Goal: Information Seeking & Learning: Learn about a topic

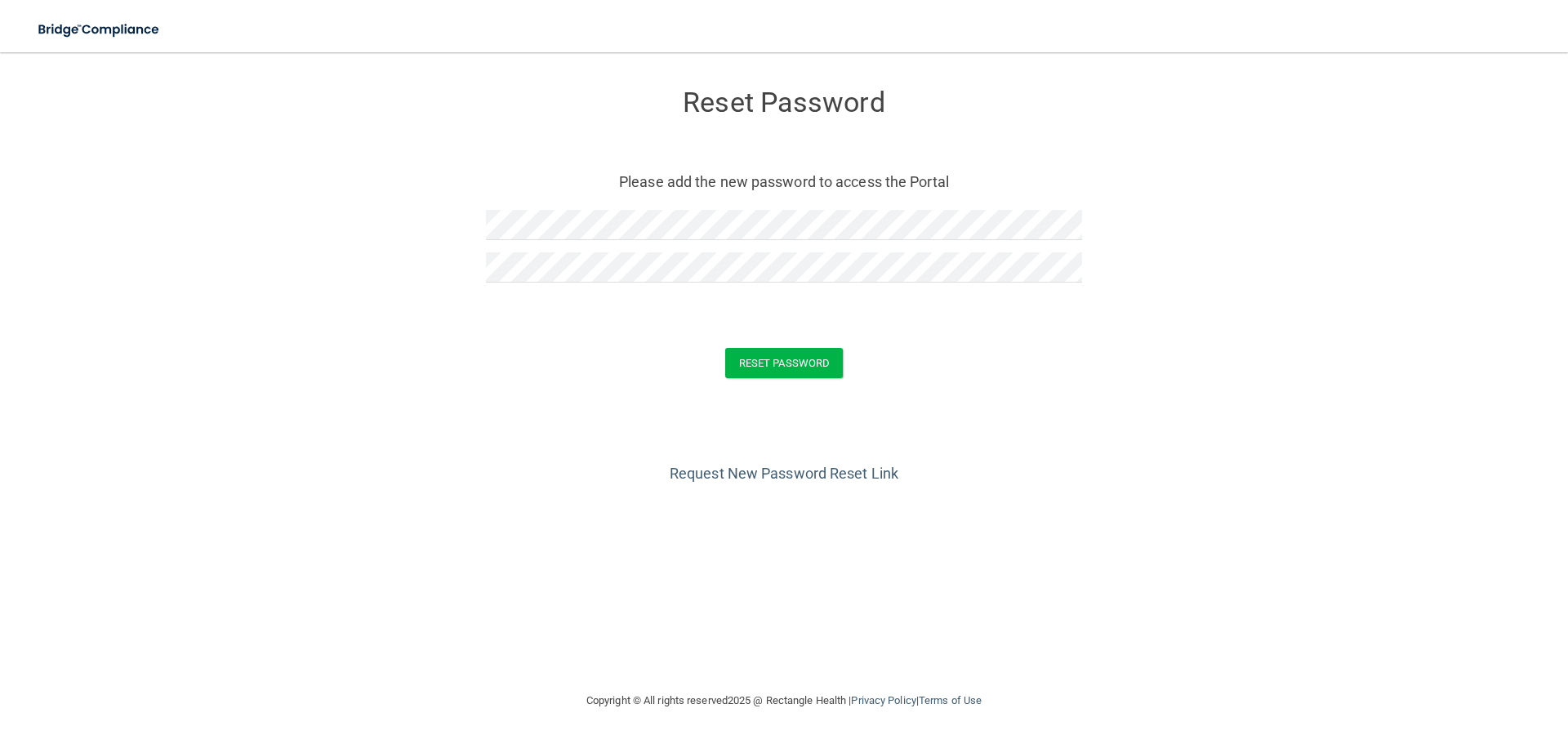
click at [846, 316] on form "Reset Password Please add the new password to access the Portal Reset Password …" at bounding box center [784, 237] width 1502 height 336
click at [813, 365] on button "Reset Password" at bounding box center [784, 362] width 117 height 30
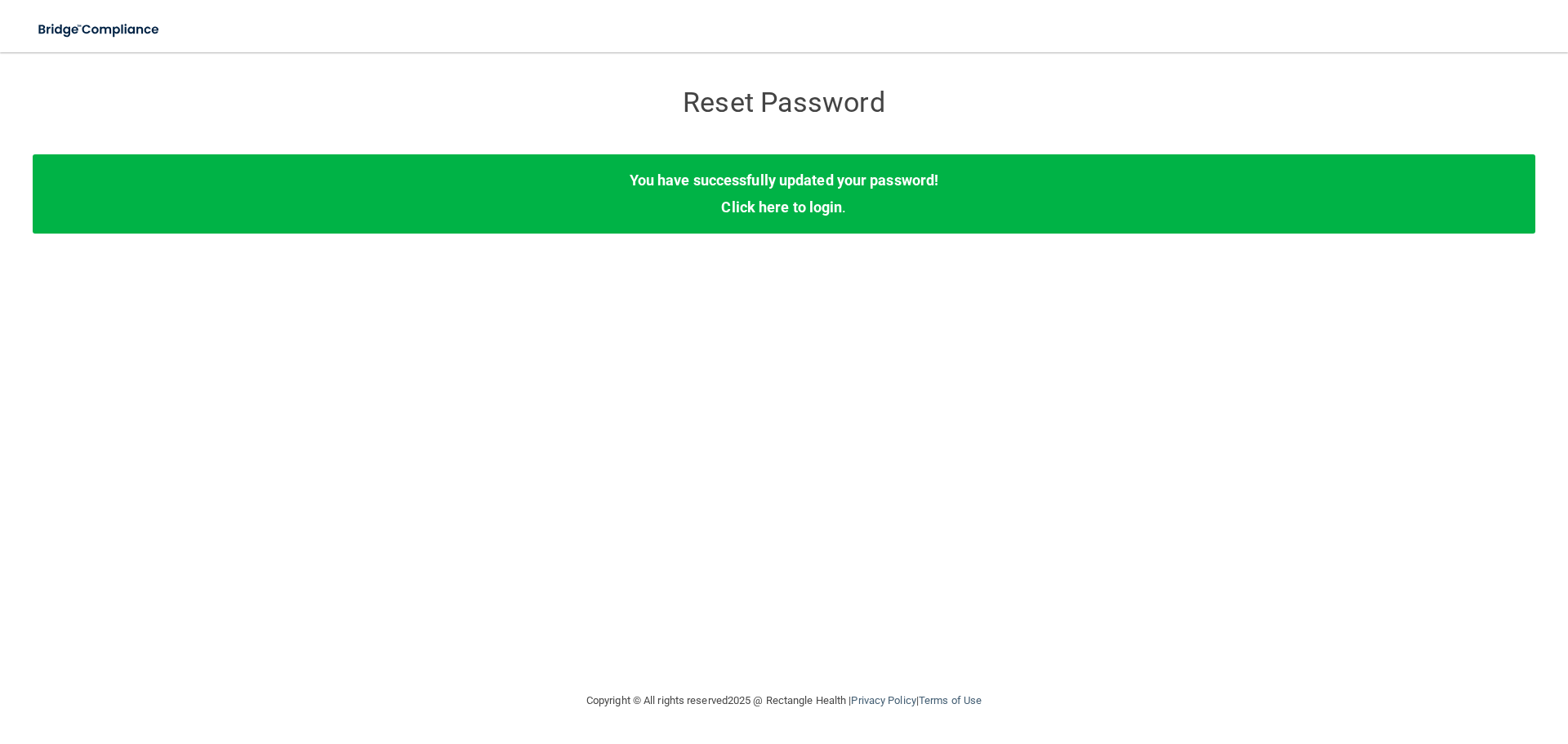
click at [752, 197] on div "You have successfully updated your password! Click here to login ." at bounding box center [784, 193] width 1502 height 79
click at [799, 210] on link "Click here to login" at bounding box center [781, 207] width 121 height 18
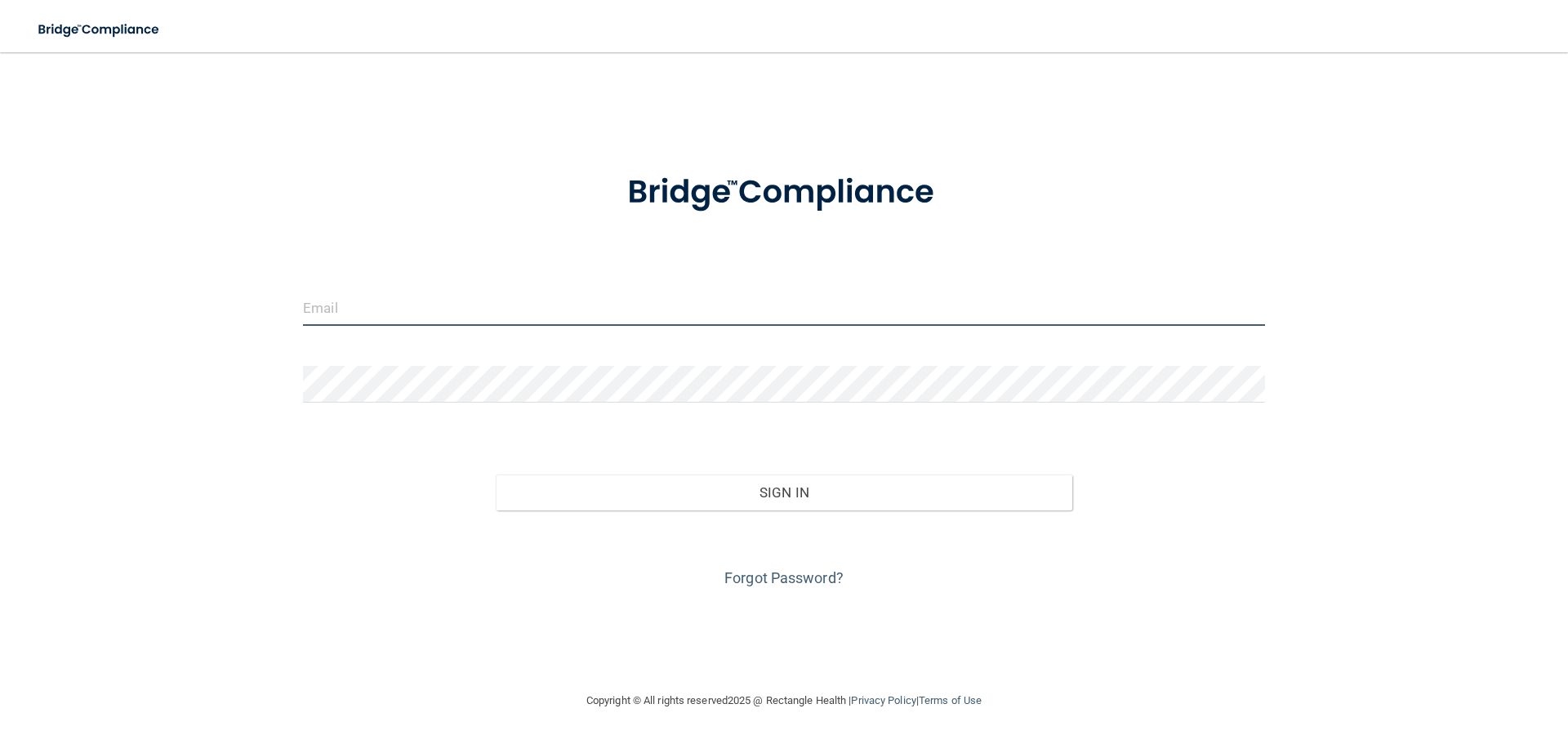
click at [437, 311] on input "email" at bounding box center [784, 308] width 962 height 37
type input "[EMAIL_ADDRESS][DOMAIN_NAME]"
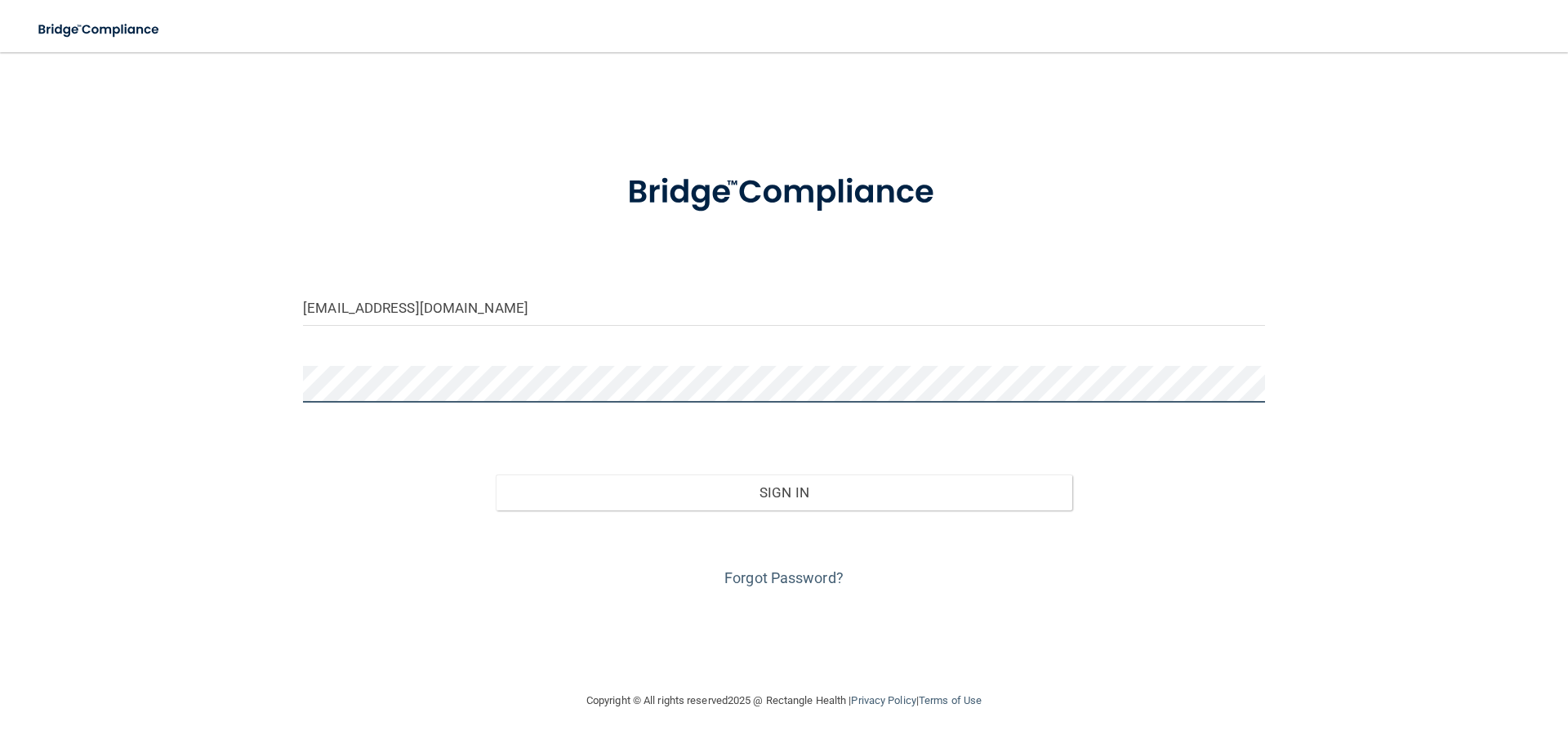
click at [495, 474] on button "Sign In" at bounding box center [784, 492] width 577 height 36
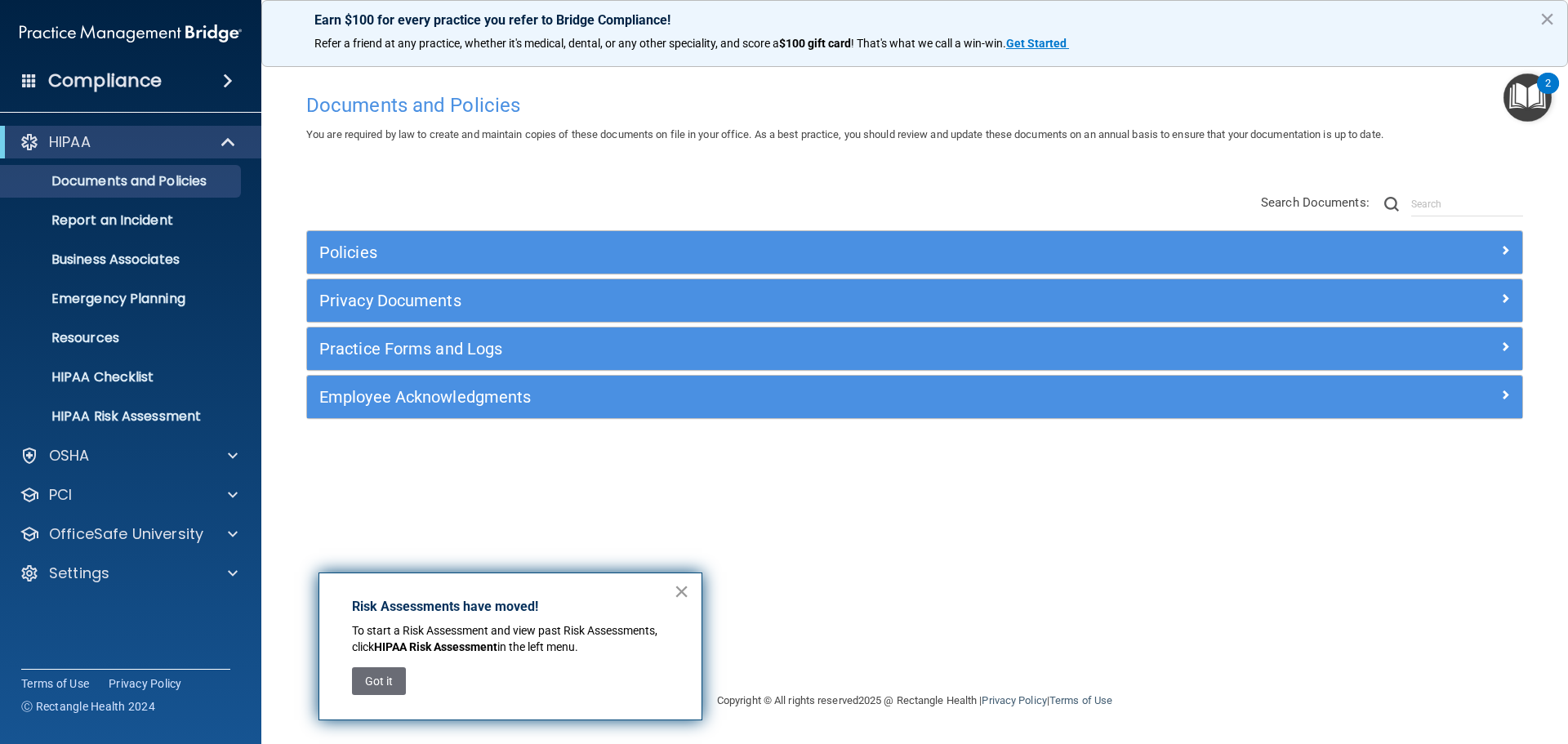
click at [685, 594] on button "×" at bounding box center [681, 592] width 16 height 26
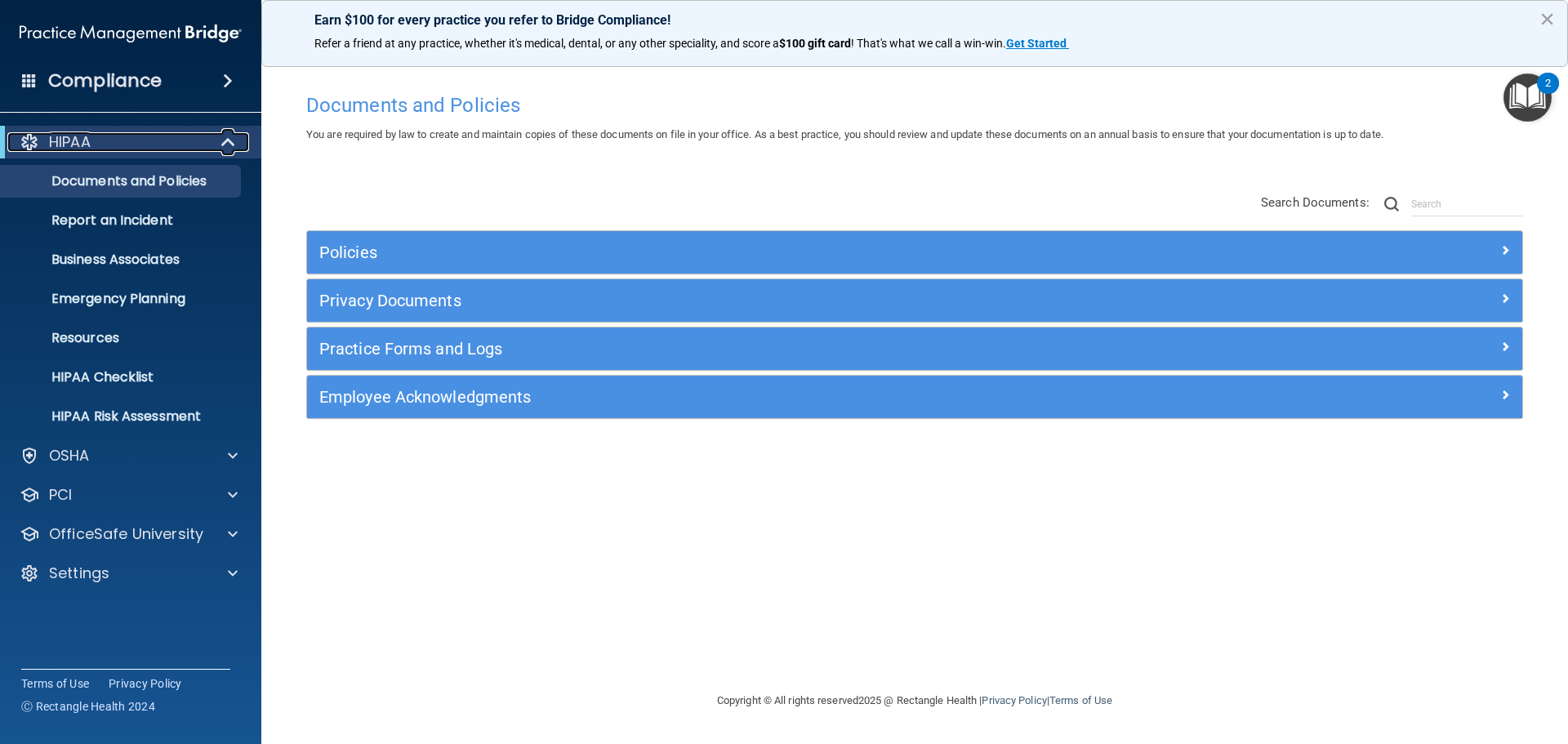
click at [226, 144] on span at bounding box center [229, 141] width 14 height 19
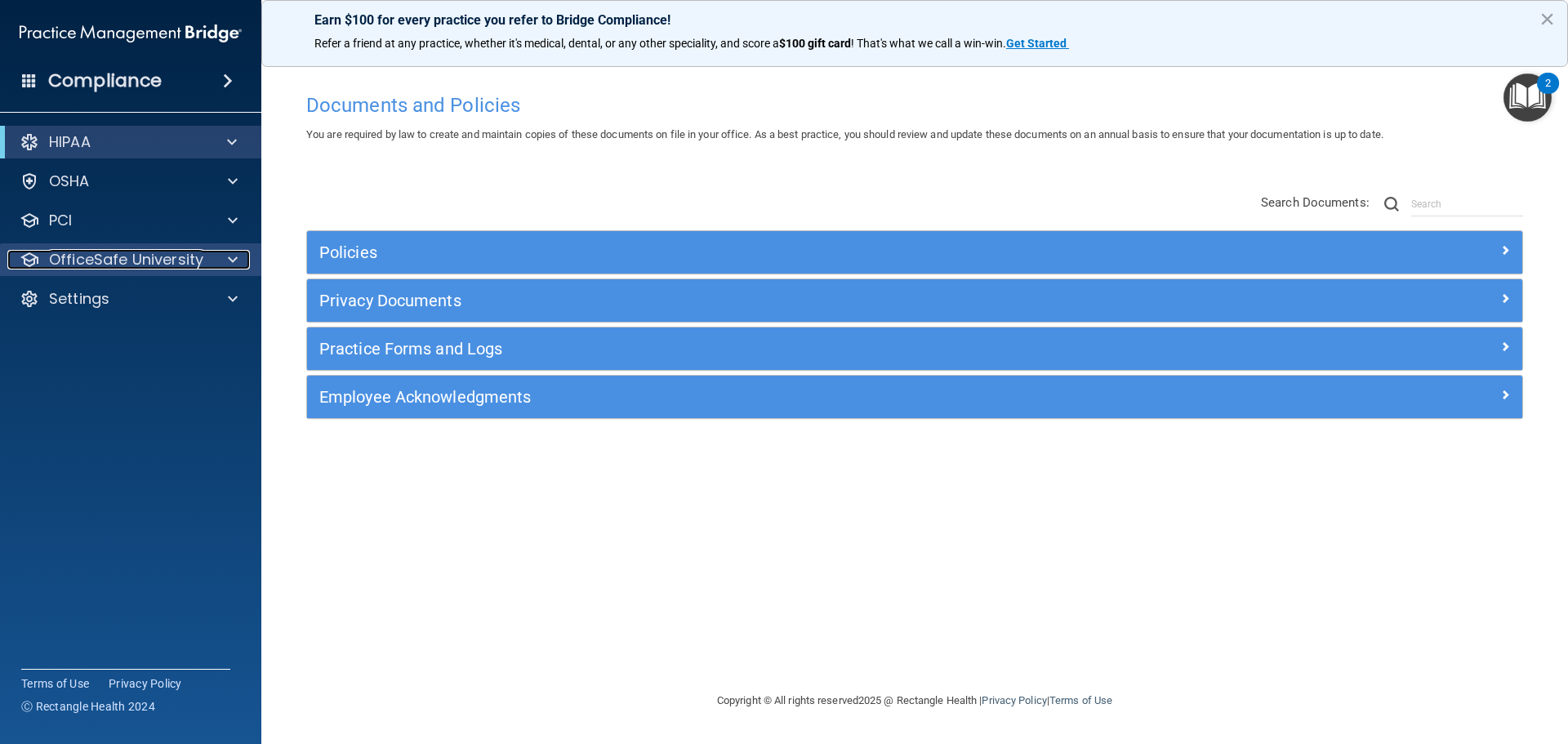
click at [228, 262] on span at bounding box center [233, 259] width 10 height 19
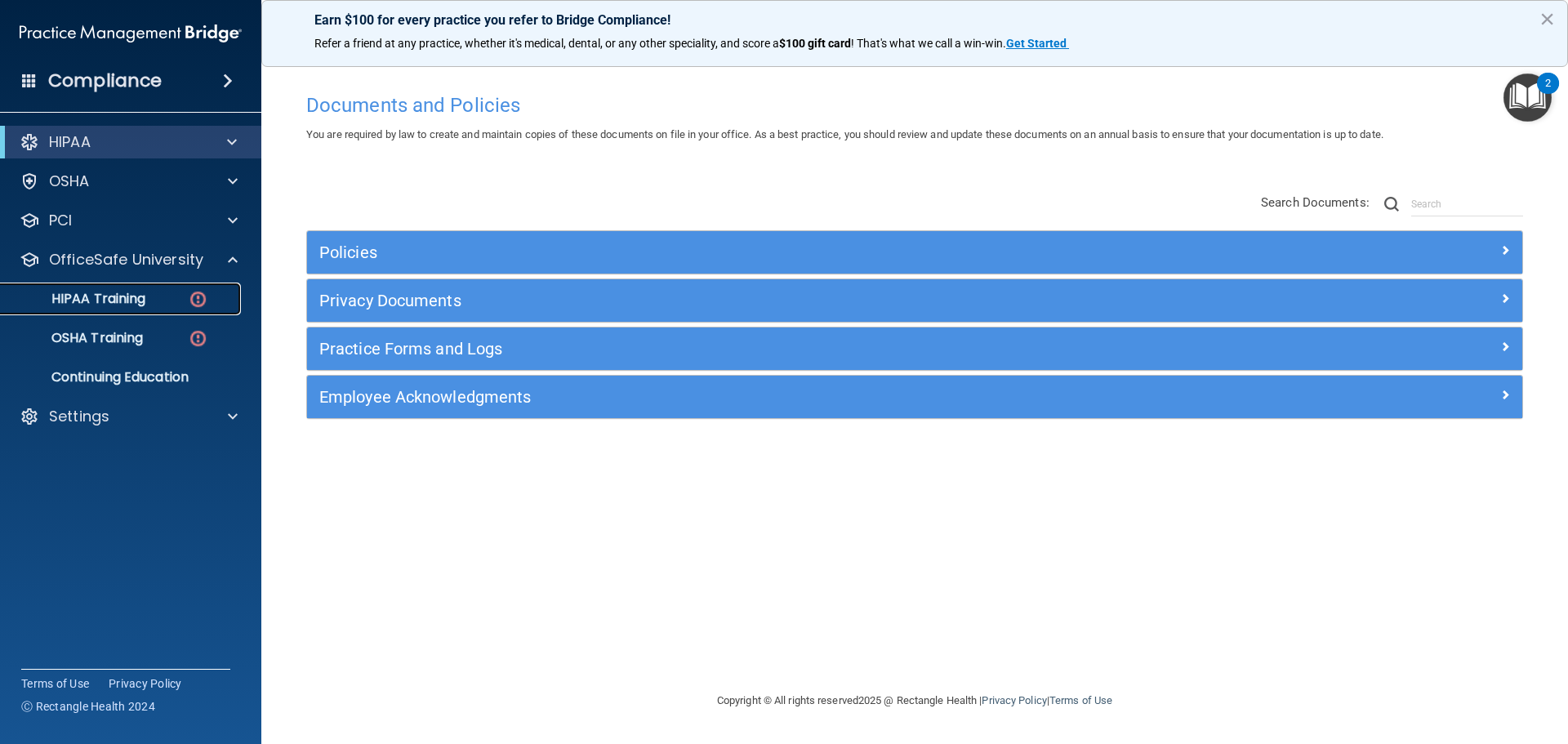
click at [176, 299] on div "HIPAA Training" at bounding box center [121, 299] width 223 height 17
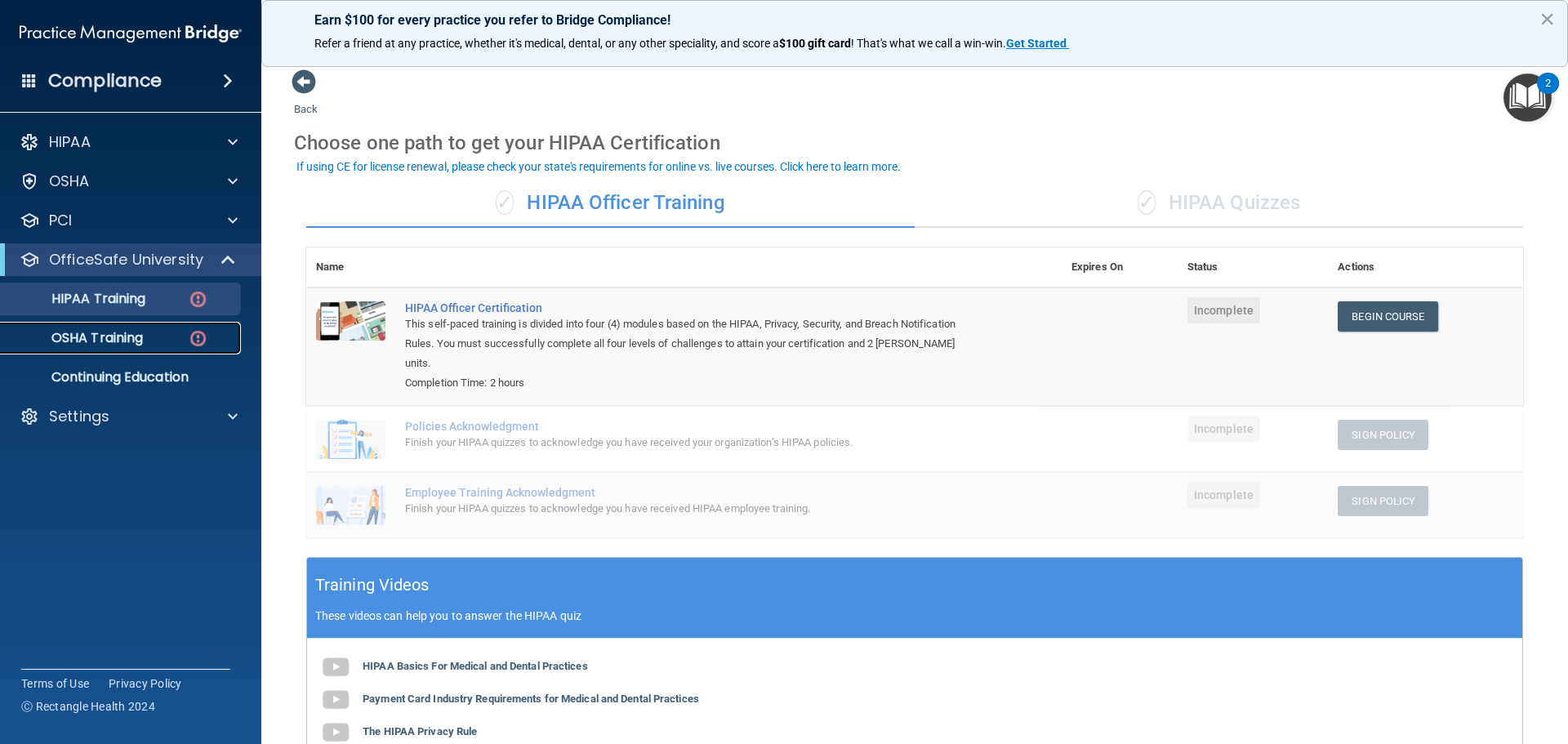
click at [115, 330] on p "OSHA Training" at bounding box center [76, 338] width 132 height 17
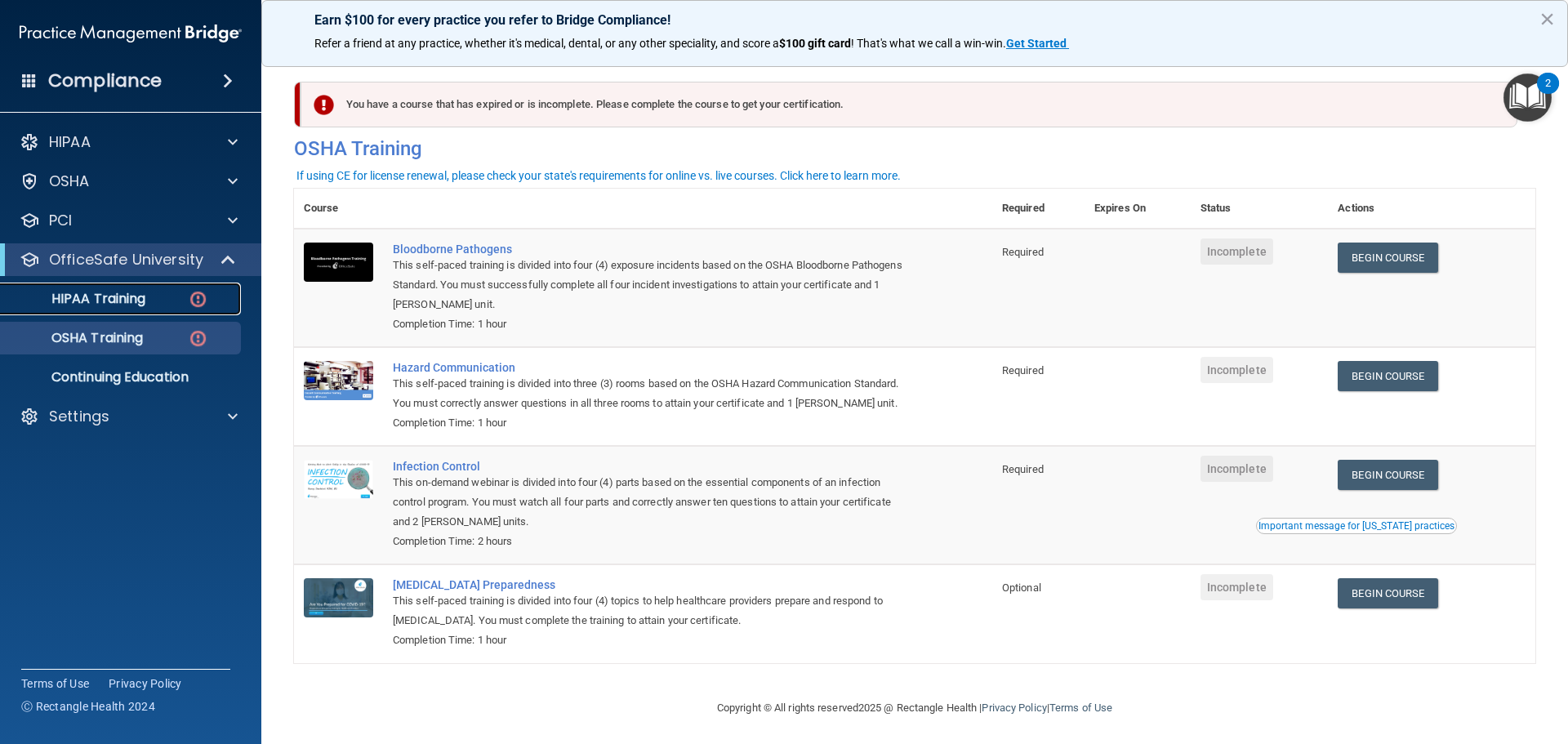
click at [161, 283] on link "HIPAA Training" at bounding box center [112, 299] width 257 height 32
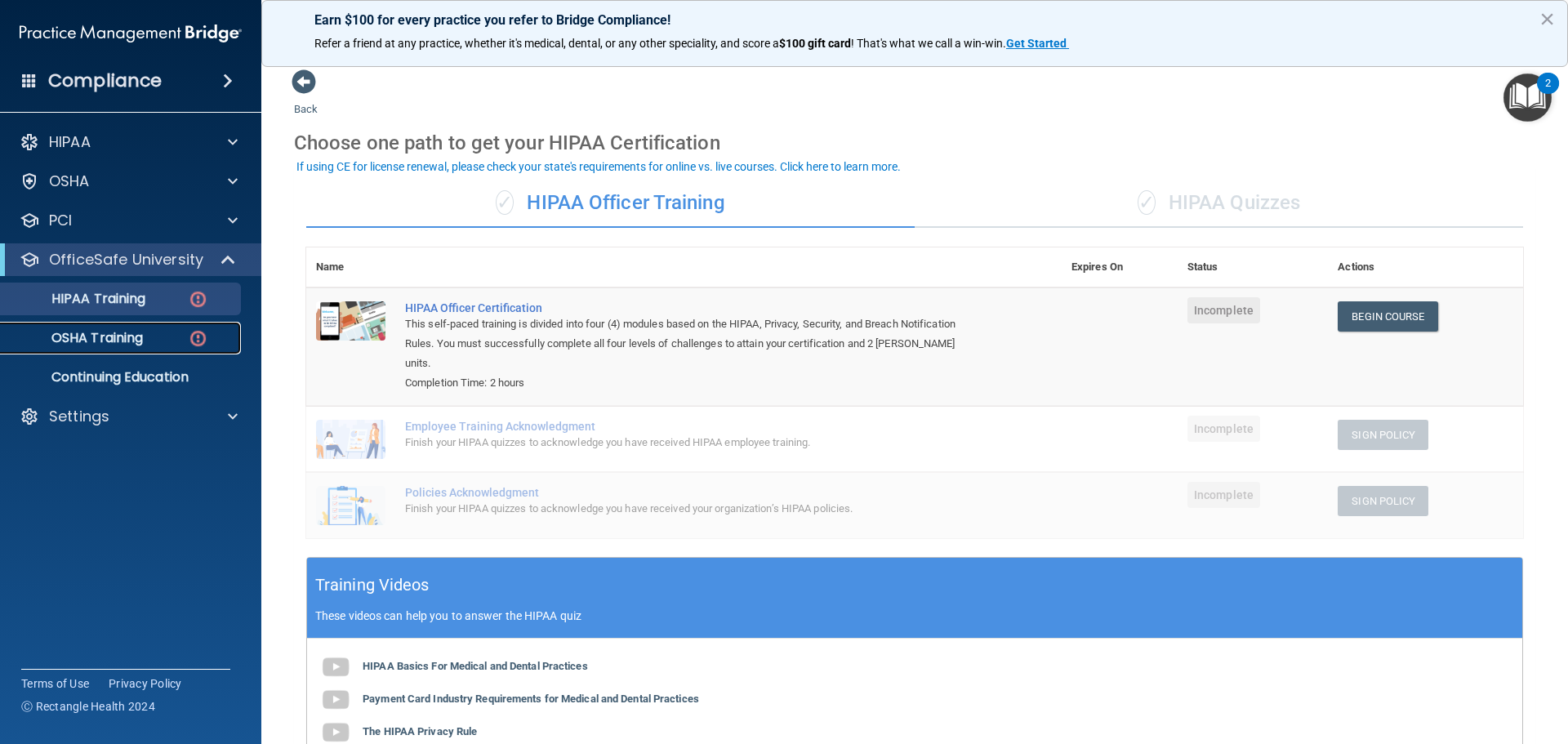
click at [186, 331] on div "OSHA Training" at bounding box center [121, 338] width 223 height 17
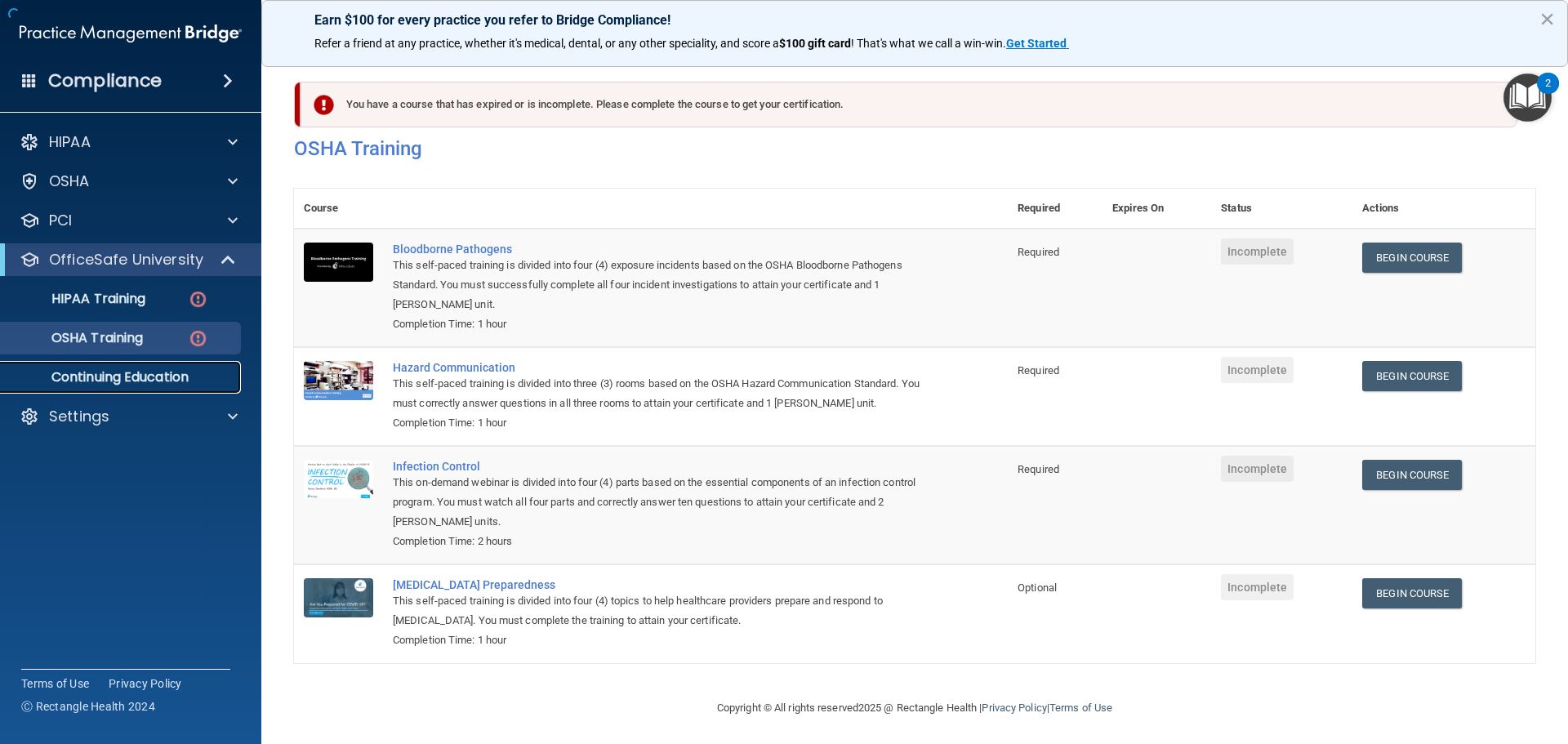
click at [161, 374] on p "Continuing Education" at bounding box center [121, 377] width 223 height 17
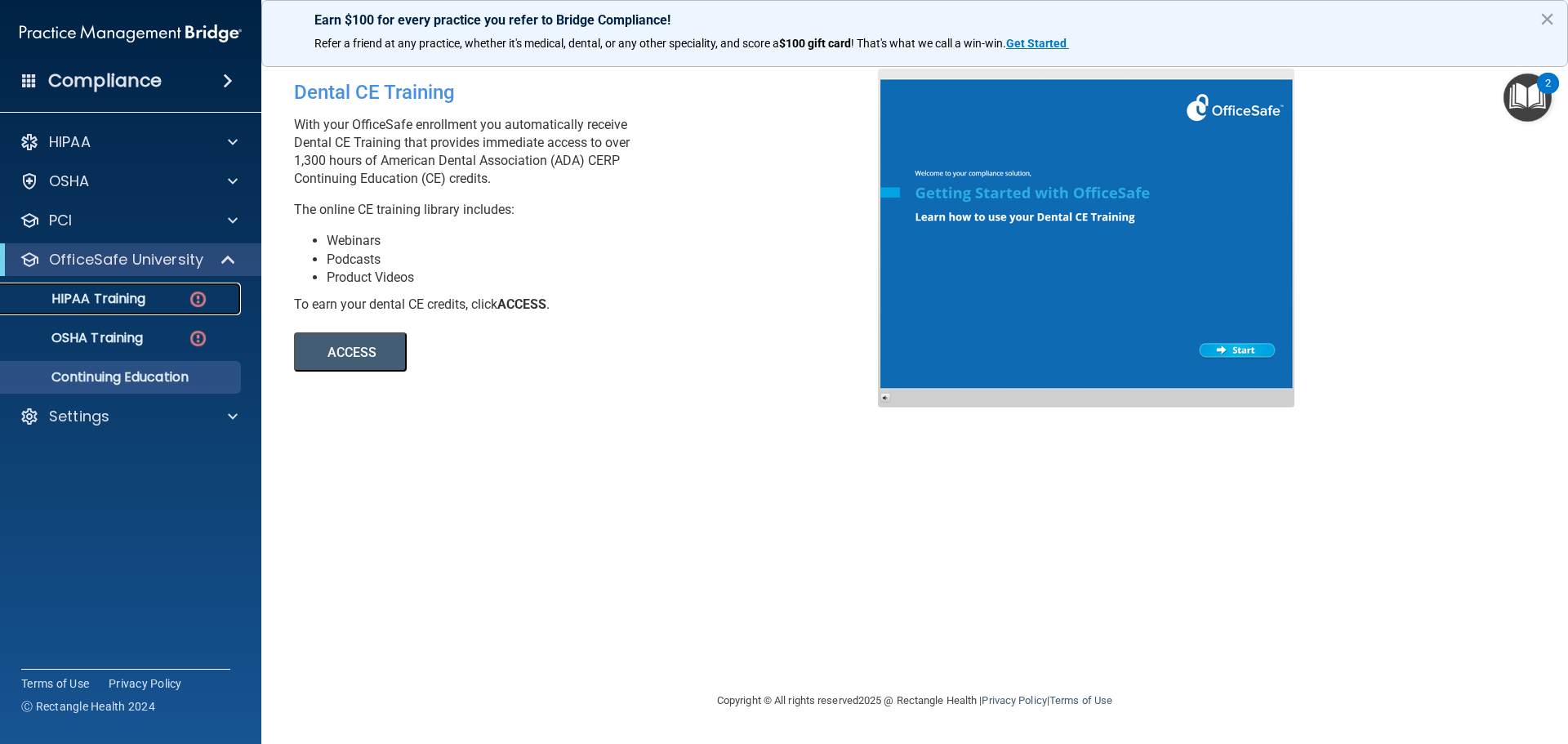
click at [124, 310] on link "HIPAA Training" at bounding box center [112, 299] width 257 height 32
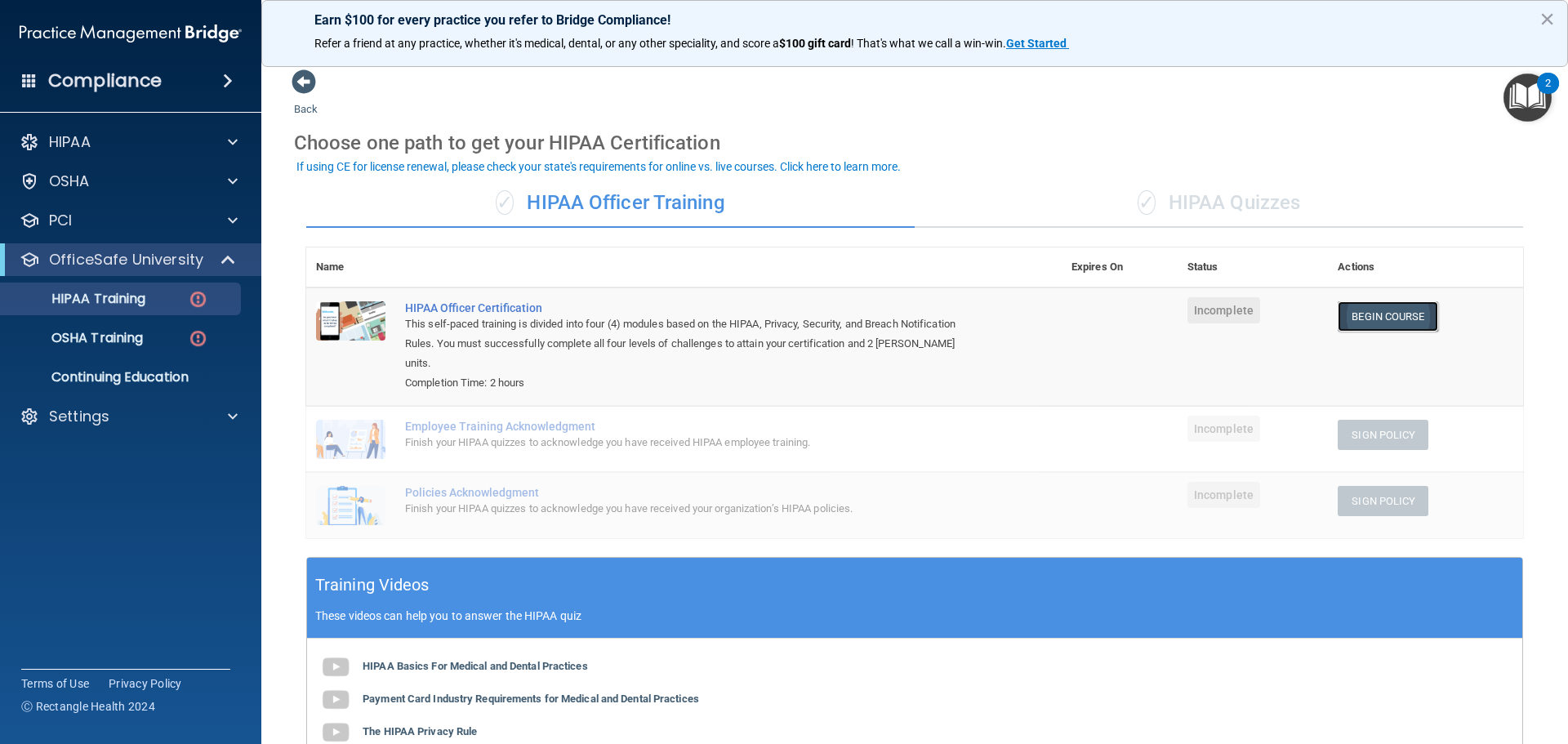
click at [1362, 320] on link "Begin Course" at bounding box center [1388, 316] width 100 height 30
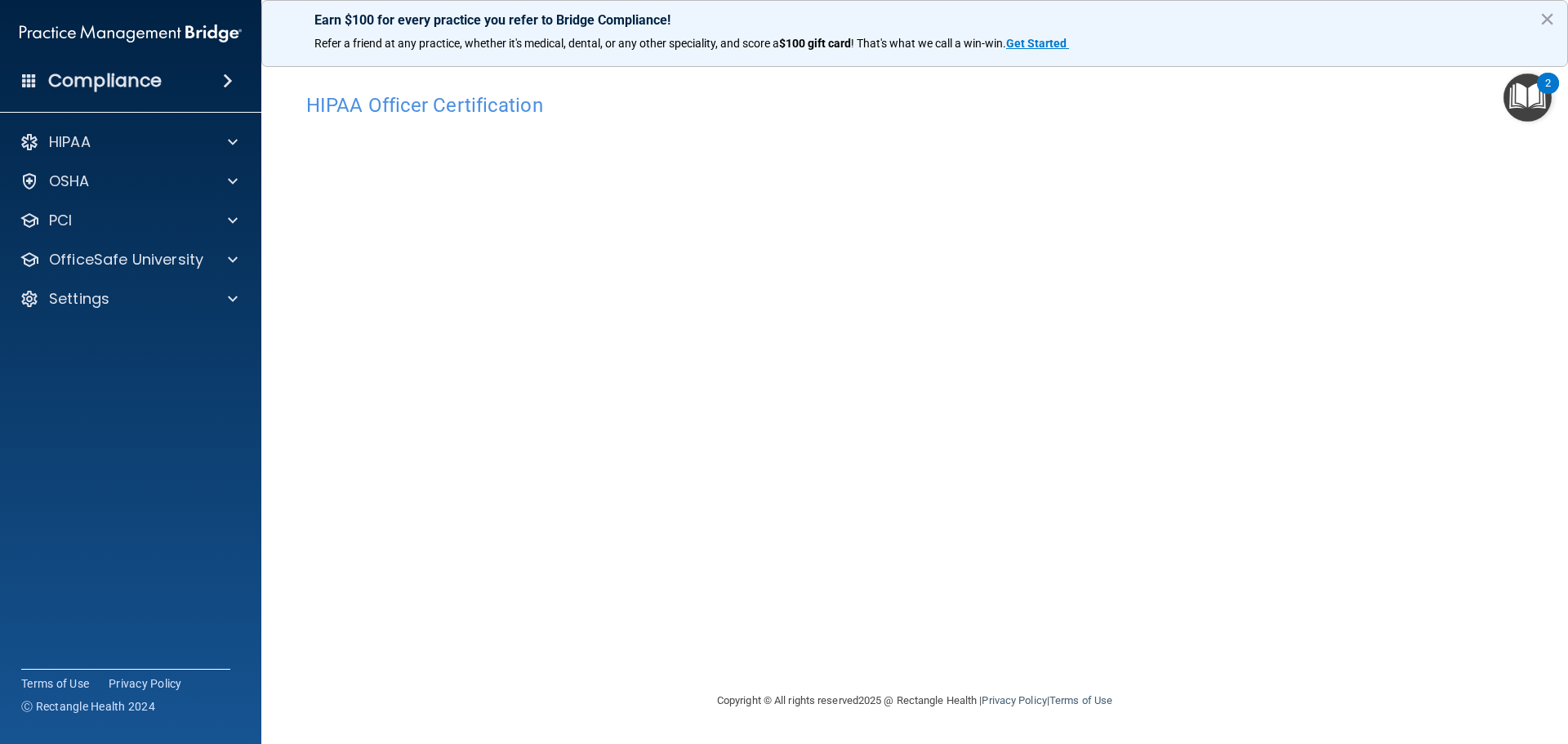
click at [28, 78] on span at bounding box center [30, 80] width 15 height 15
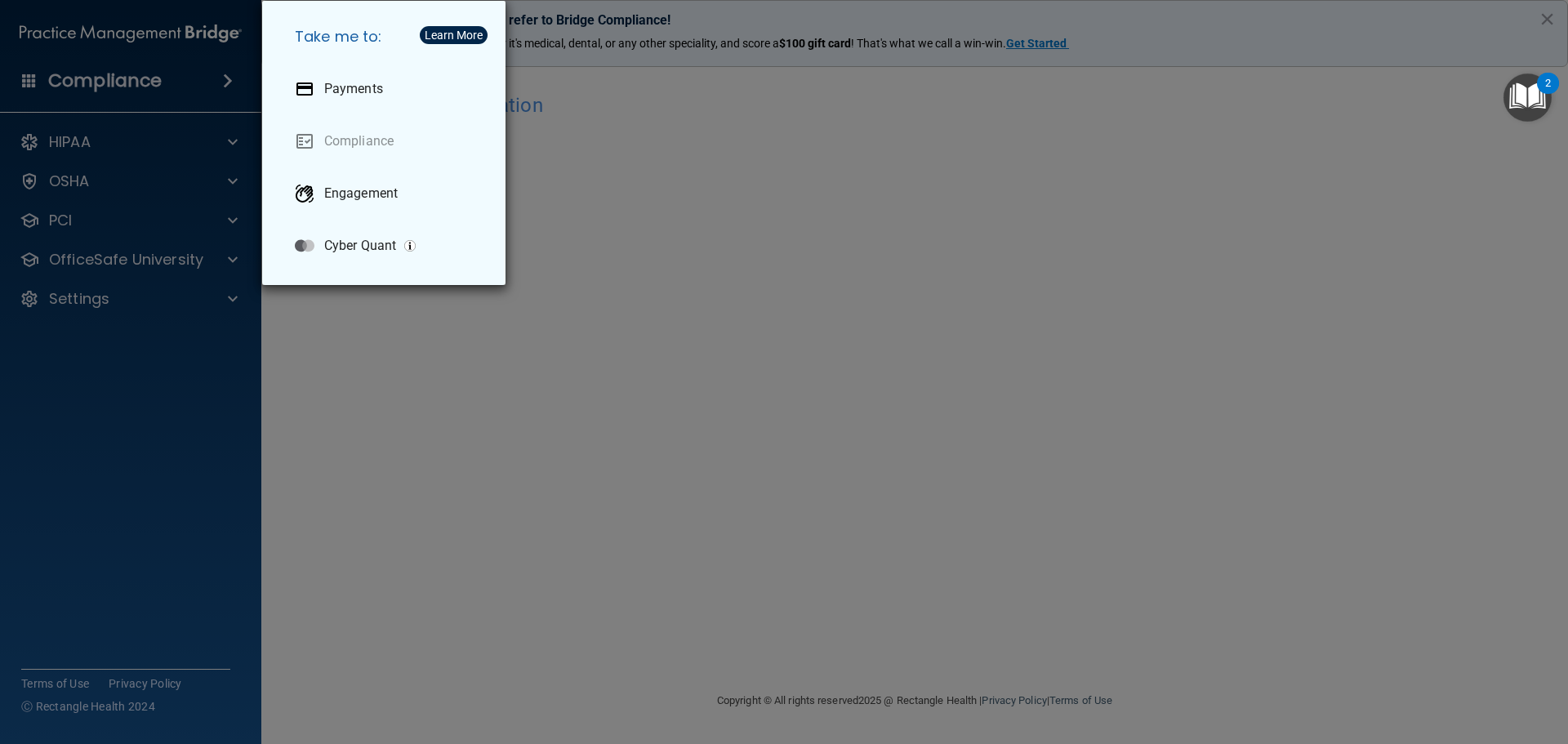
click at [411, 338] on div "Take me to: Payments Compliance Engagement Cyber Quant" at bounding box center [784, 372] width 1568 height 744
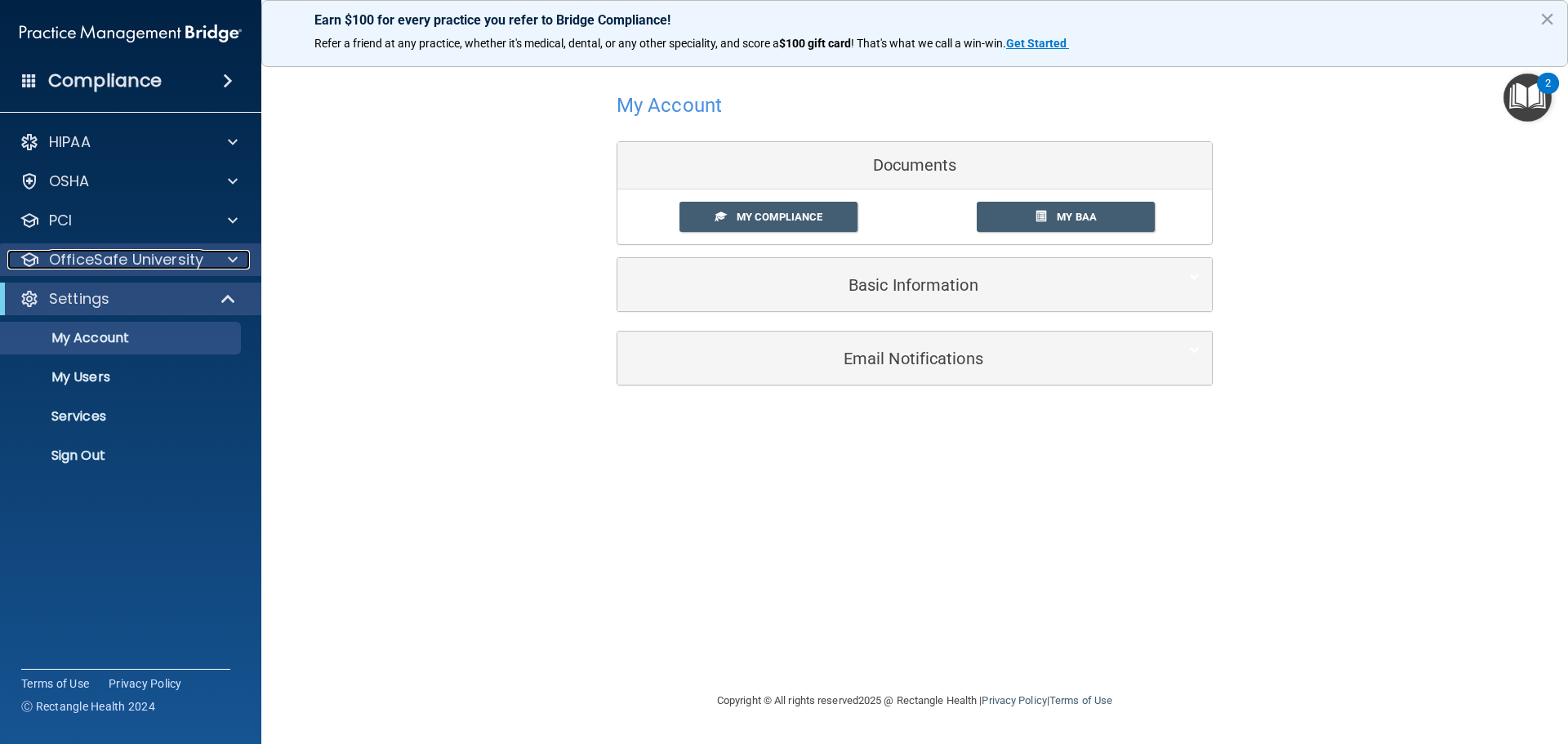
click at [213, 256] on div at bounding box center [230, 259] width 41 height 19
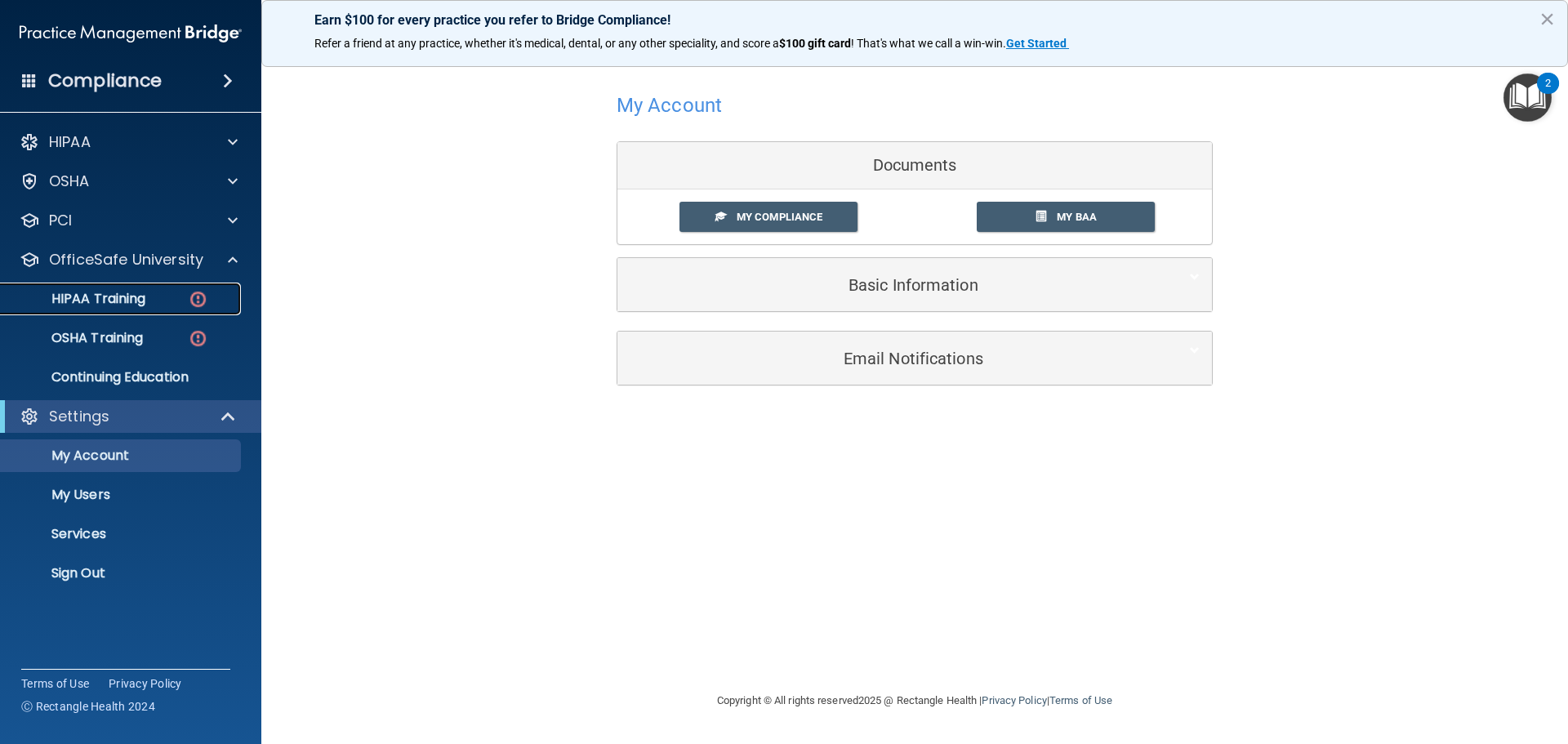
click at [158, 305] on div "HIPAA Training" at bounding box center [121, 299] width 223 height 17
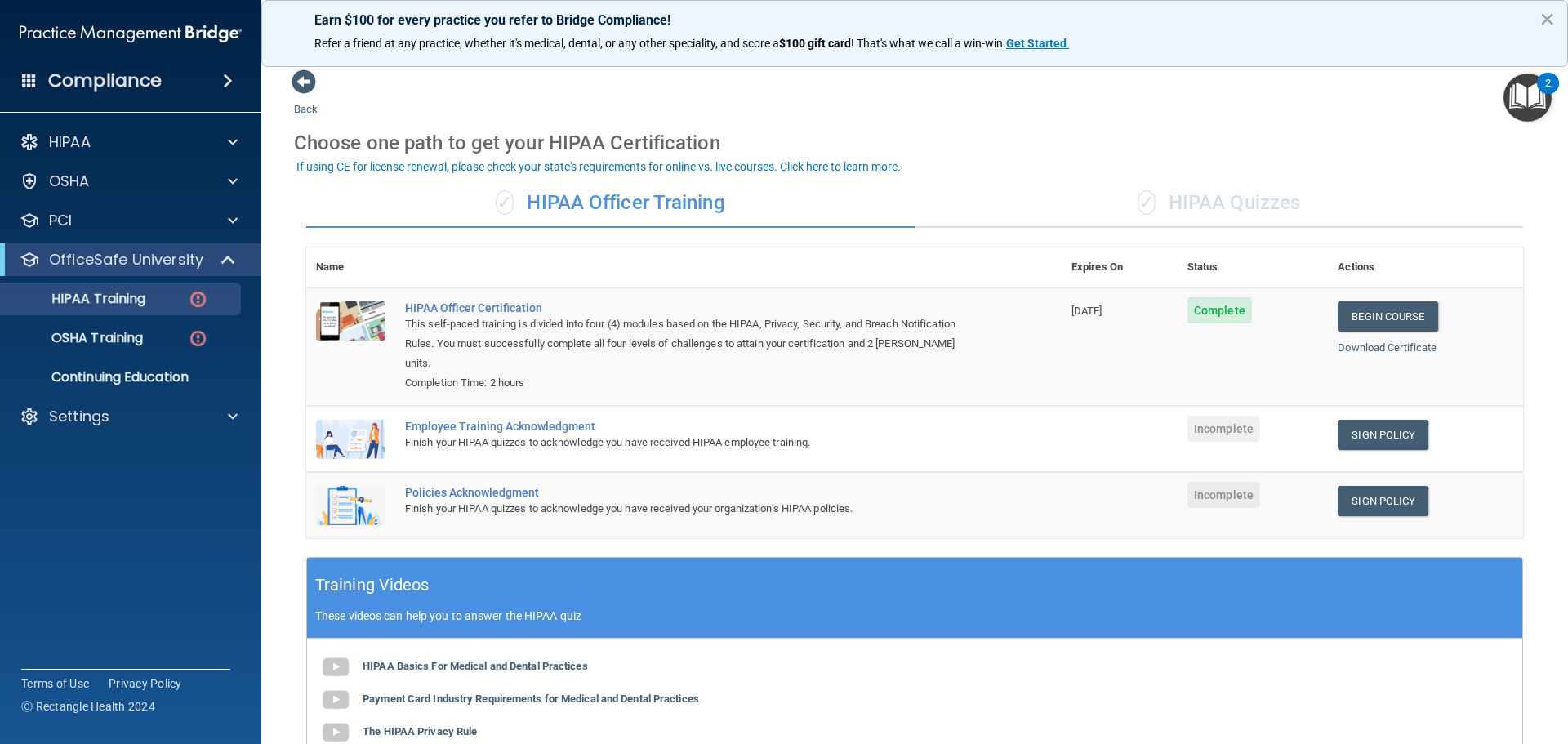
click at [530, 420] on div "Employee Training Acknowledgment" at bounding box center [692, 426] width 575 height 13
click at [541, 406] on td "Employee Training Acknowledgment Finish your HIPAA quizzes to acknowledge you h…" at bounding box center [728, 439] width 666 height 67
click at [545, 420] on div "Employee Training Acknowledgment" at bounding box center [692, 426] width 575 height 13
click at [1386, 423] on link "Sign Policy" at bounding box center [1383, 434] width 91 height 30
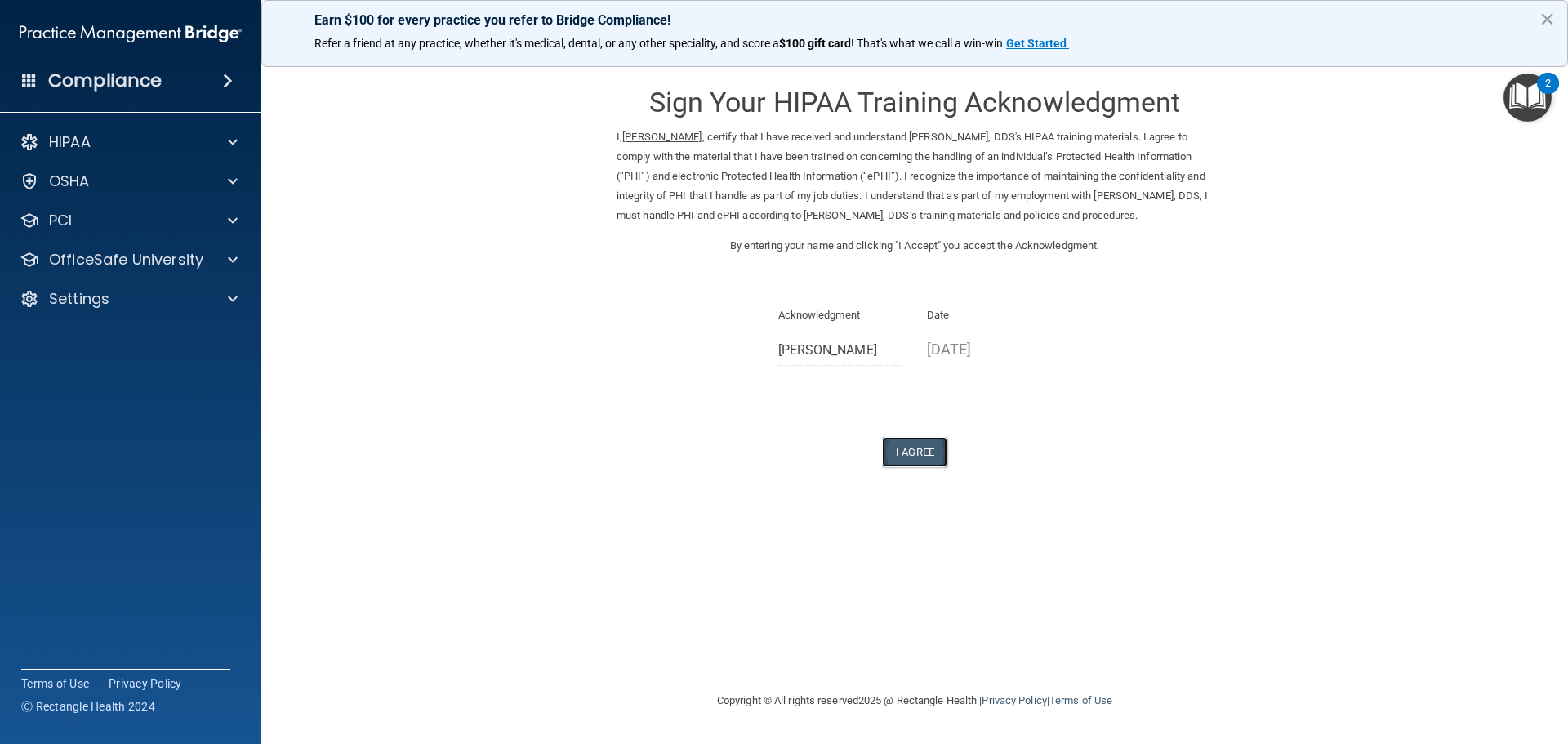
click at [912, 467] on button "I Agree" at bounding box center [914, 452] width 66 height 30
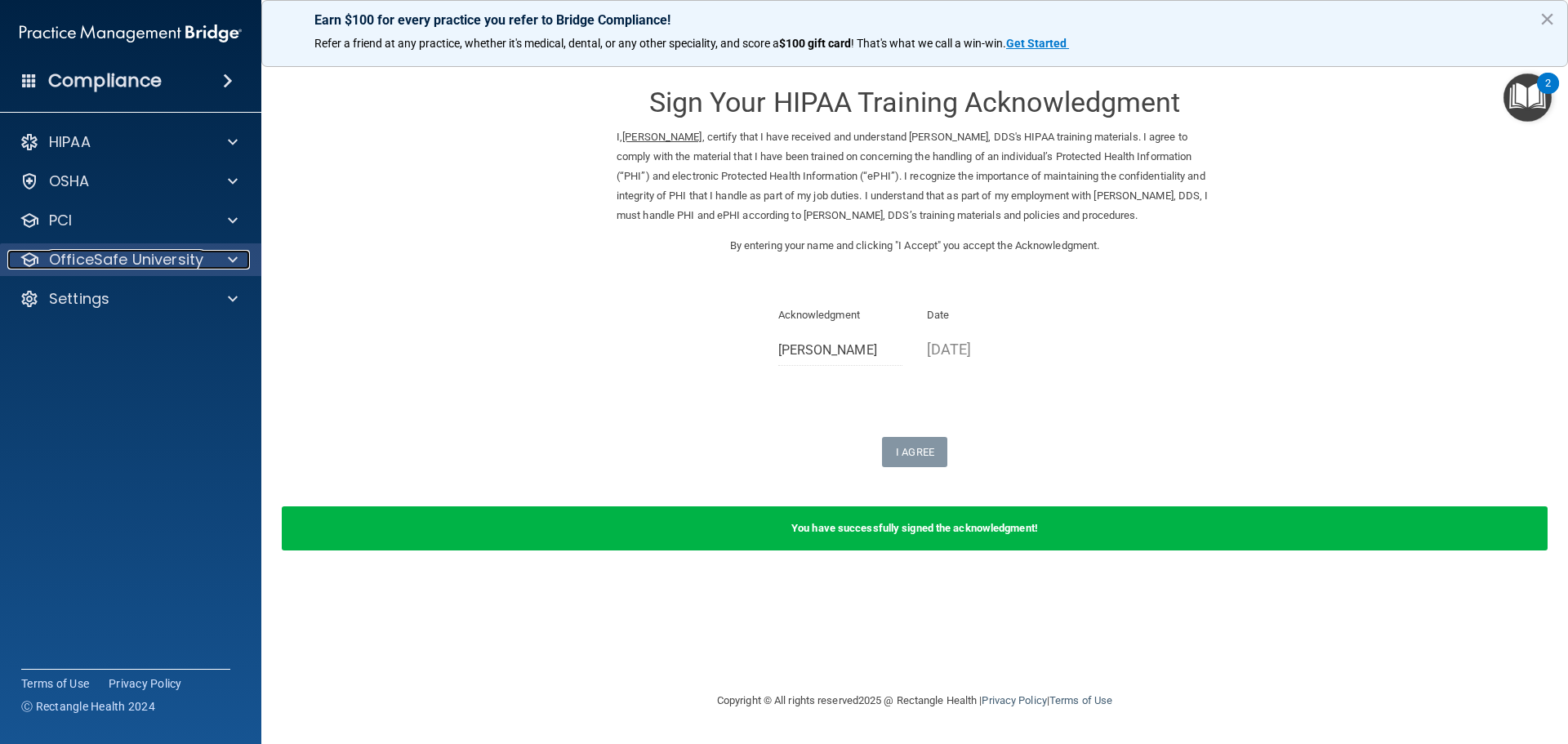
click at [186, 257] on p "OfficeSafe University" at bounding box center [126, 259] width 154 height 19
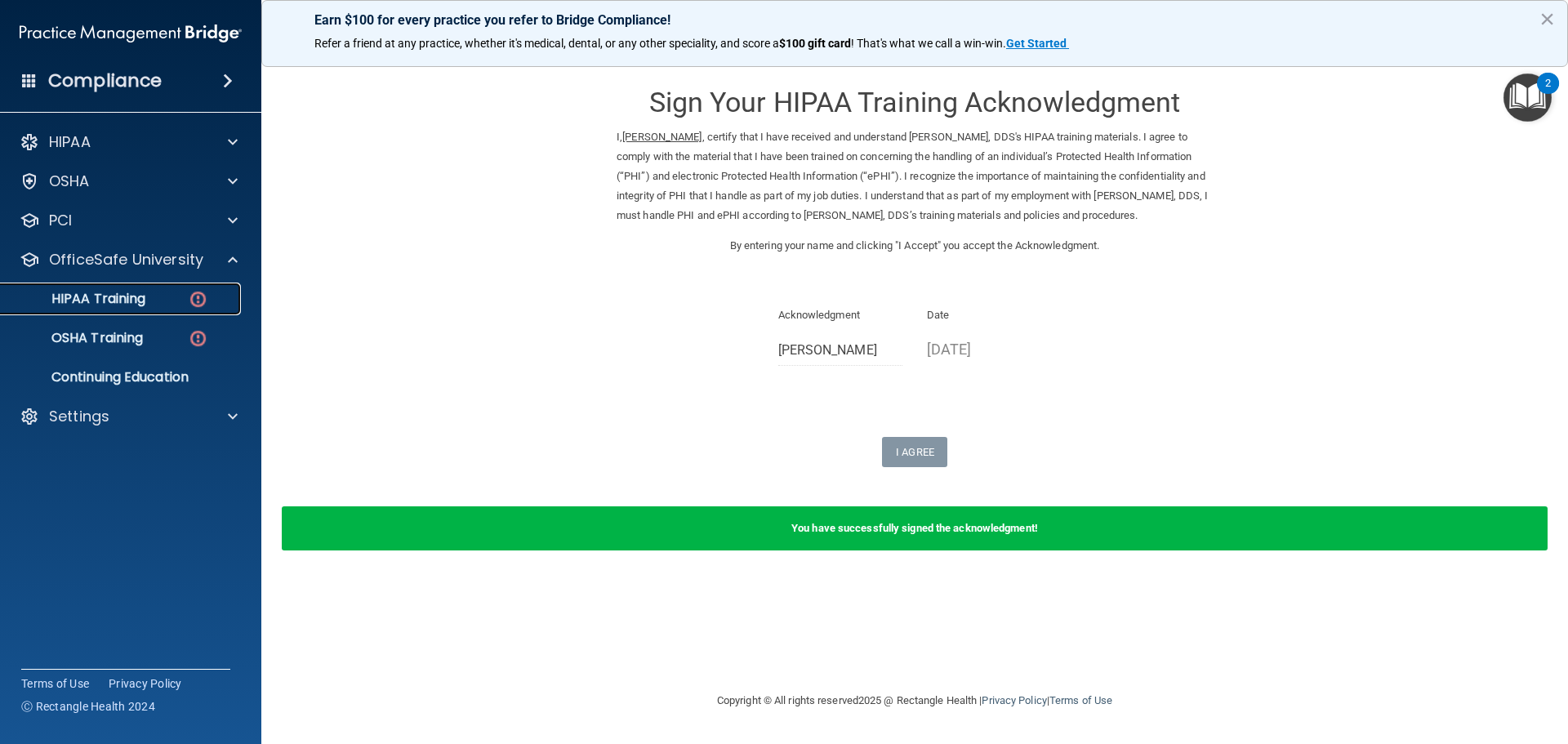
click at [156, 292] on div "HIPAA Training" at bounding box center [121, 299] width 223 height 17
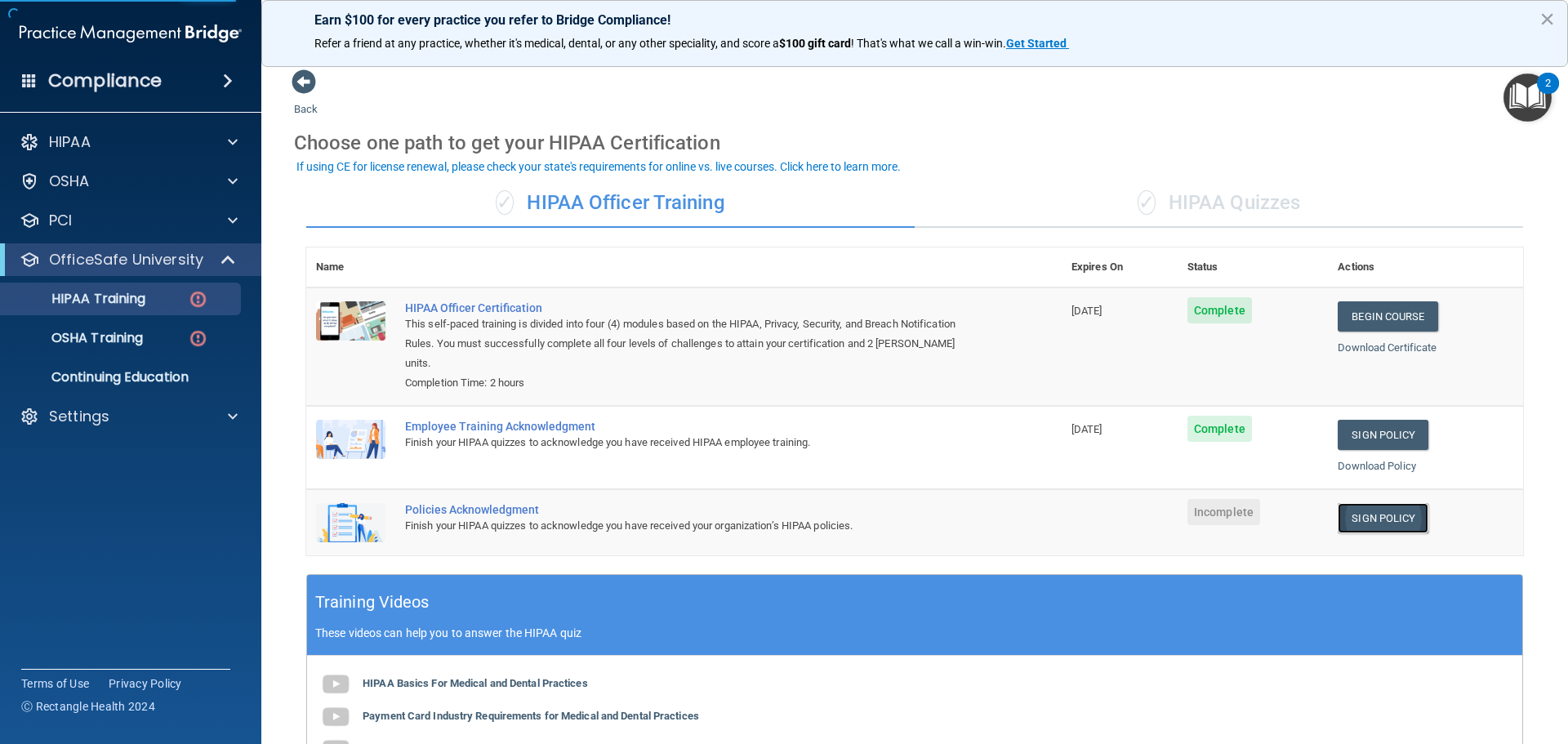
click at [1387, 503] on link "Sign Policy" at bounding box center [1383, 518] width 91 height 30
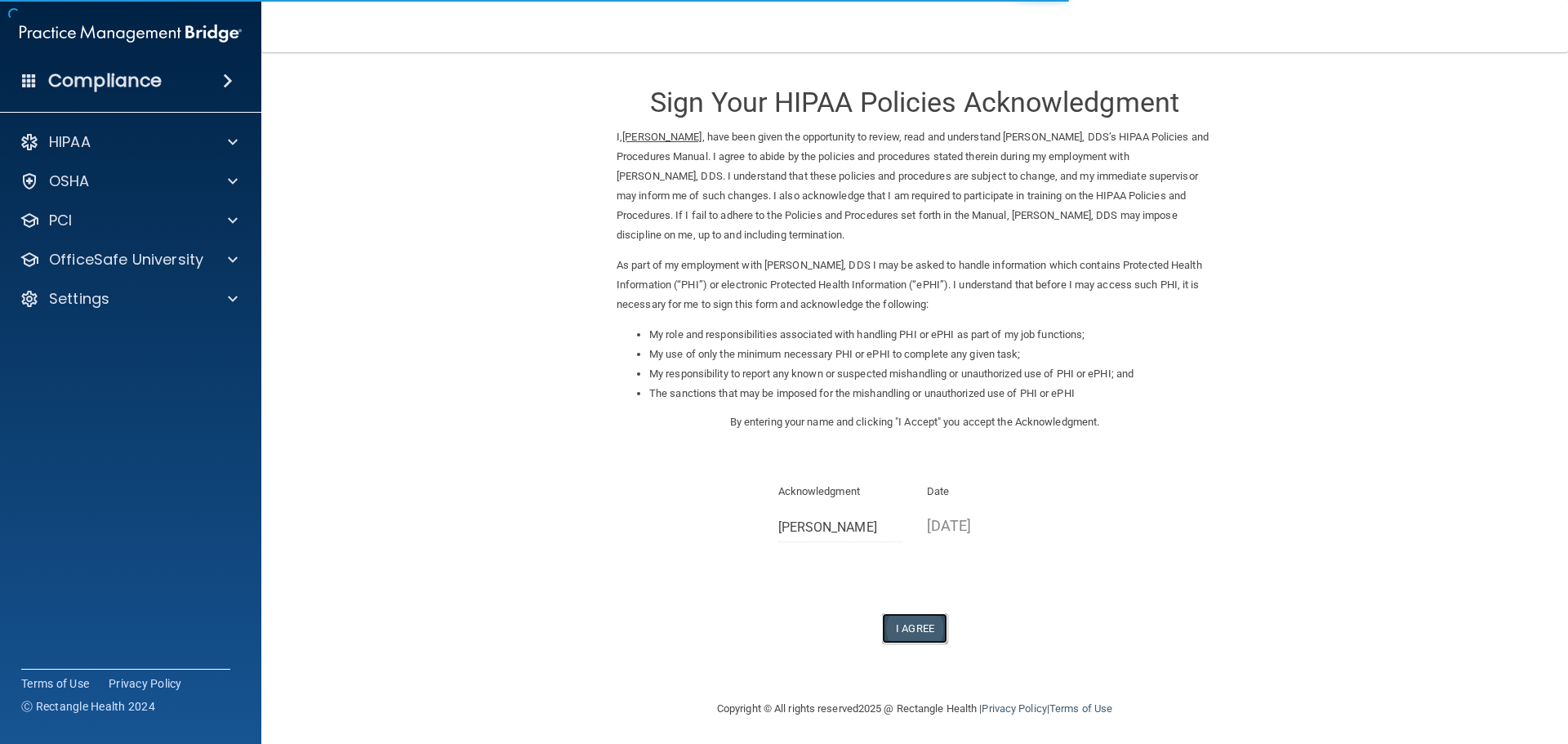
click at [915, 628] on button "I Agree" at bounding box center [914, 628] width 66 height 30
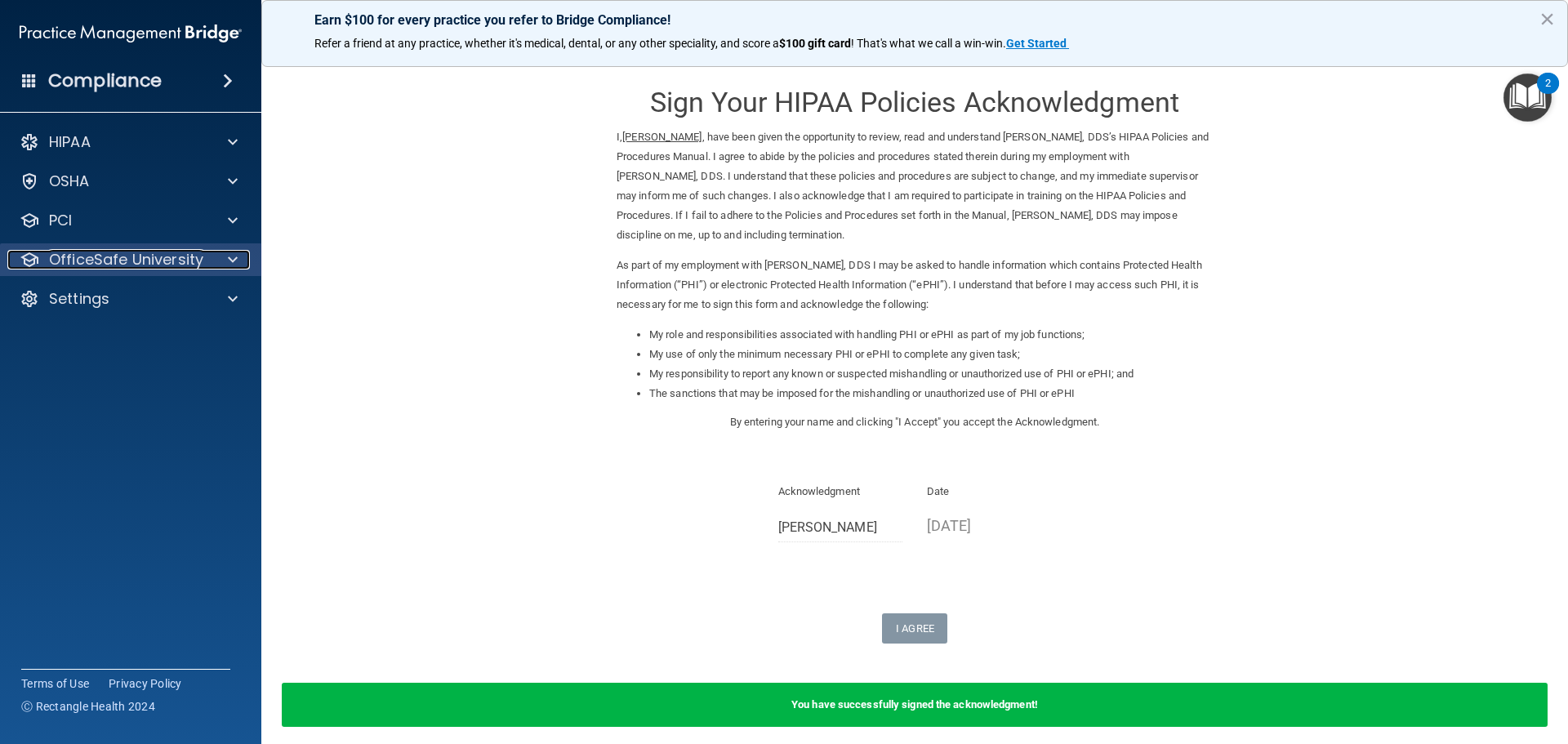
click at [115, 261] on p "OfficeSafe University" at bounding box center [126, 259] width 154 height 19
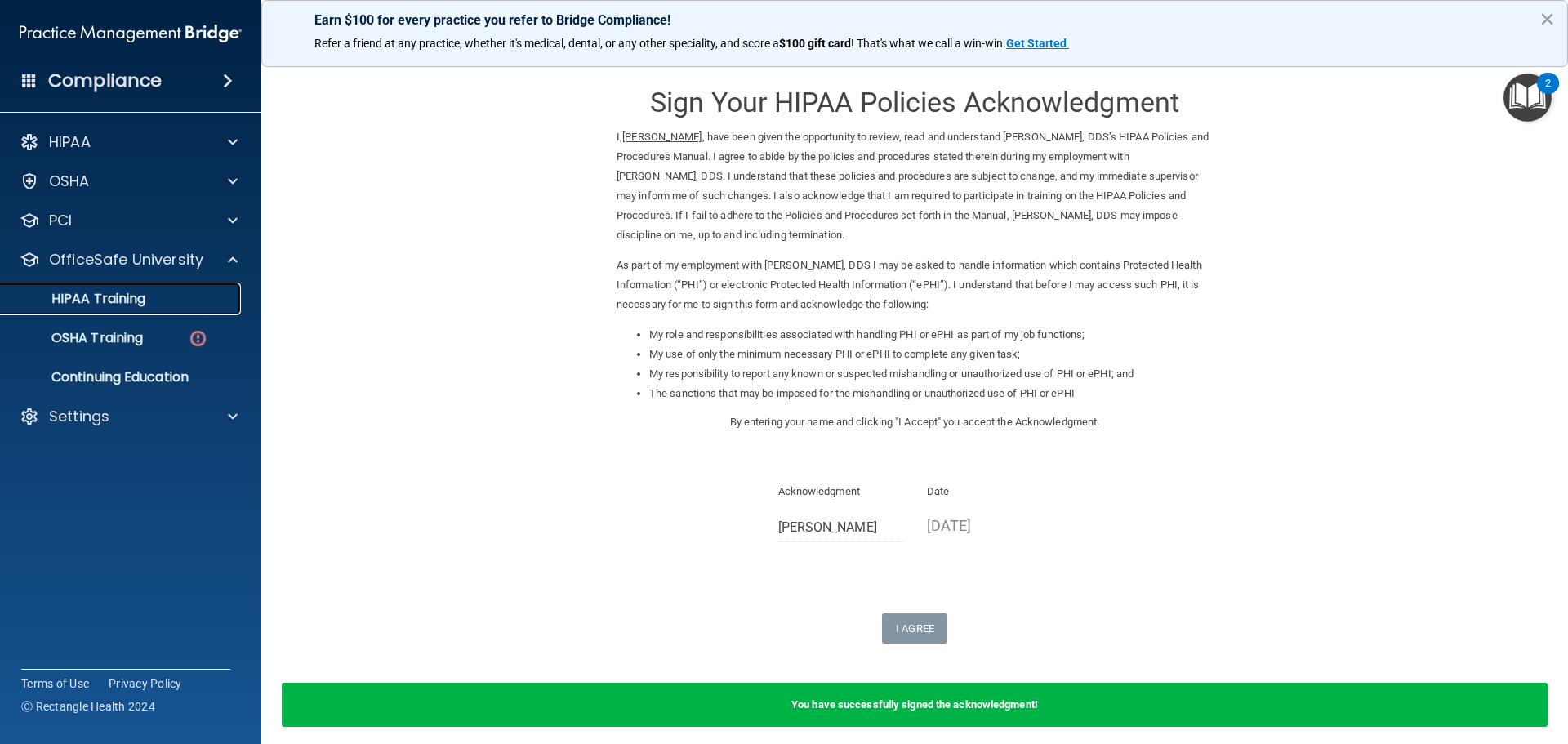
click at [124, 288] on link "HIPAA Training" at bounding box center [112, 299] width 257 height 32
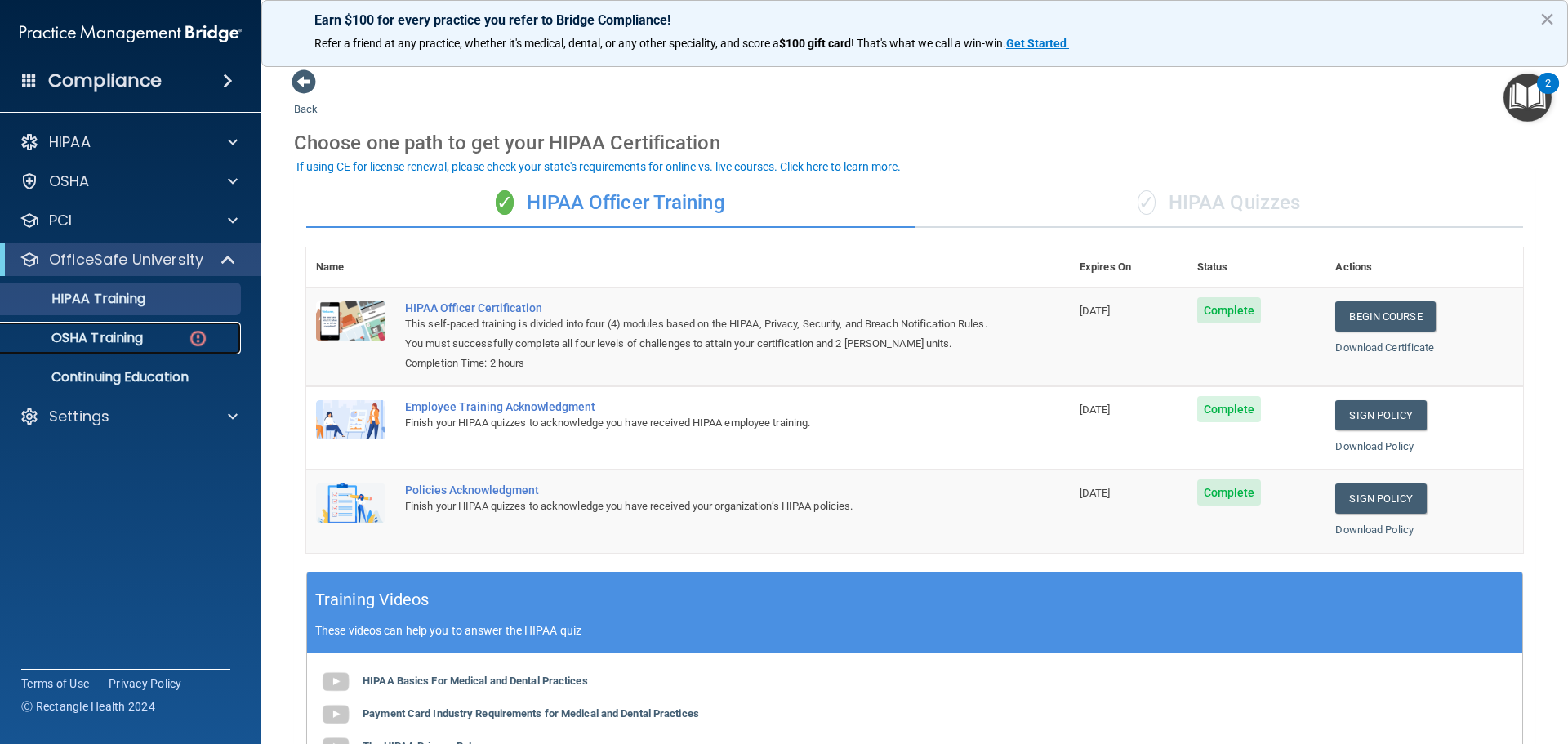
click at [160, 338] on div "OSHA Training" at bounding box center [121, 338] width 223 height 17
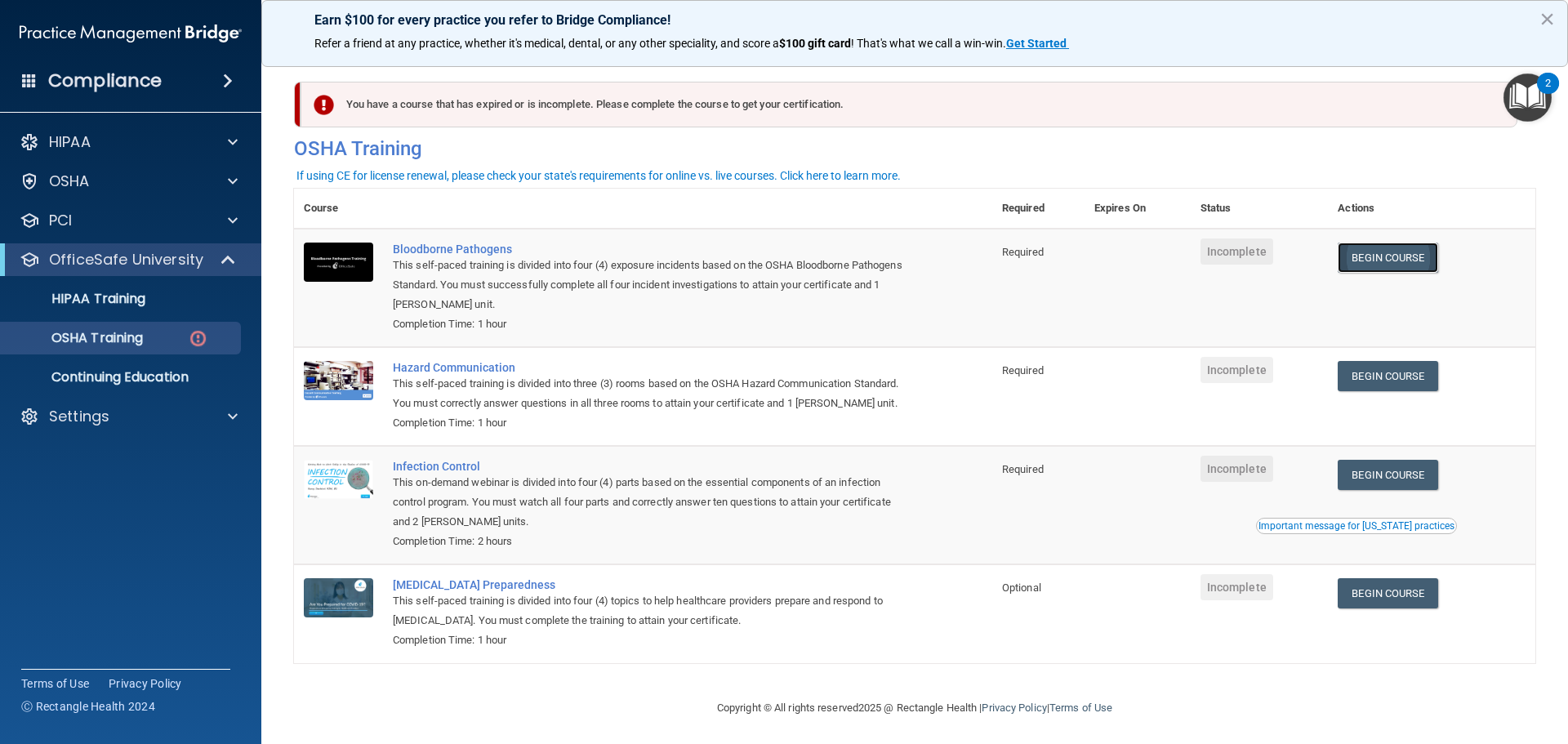
click at [1405, 258] on link "Begin Course" at bounding box center [1388, 257] width 100 height 30
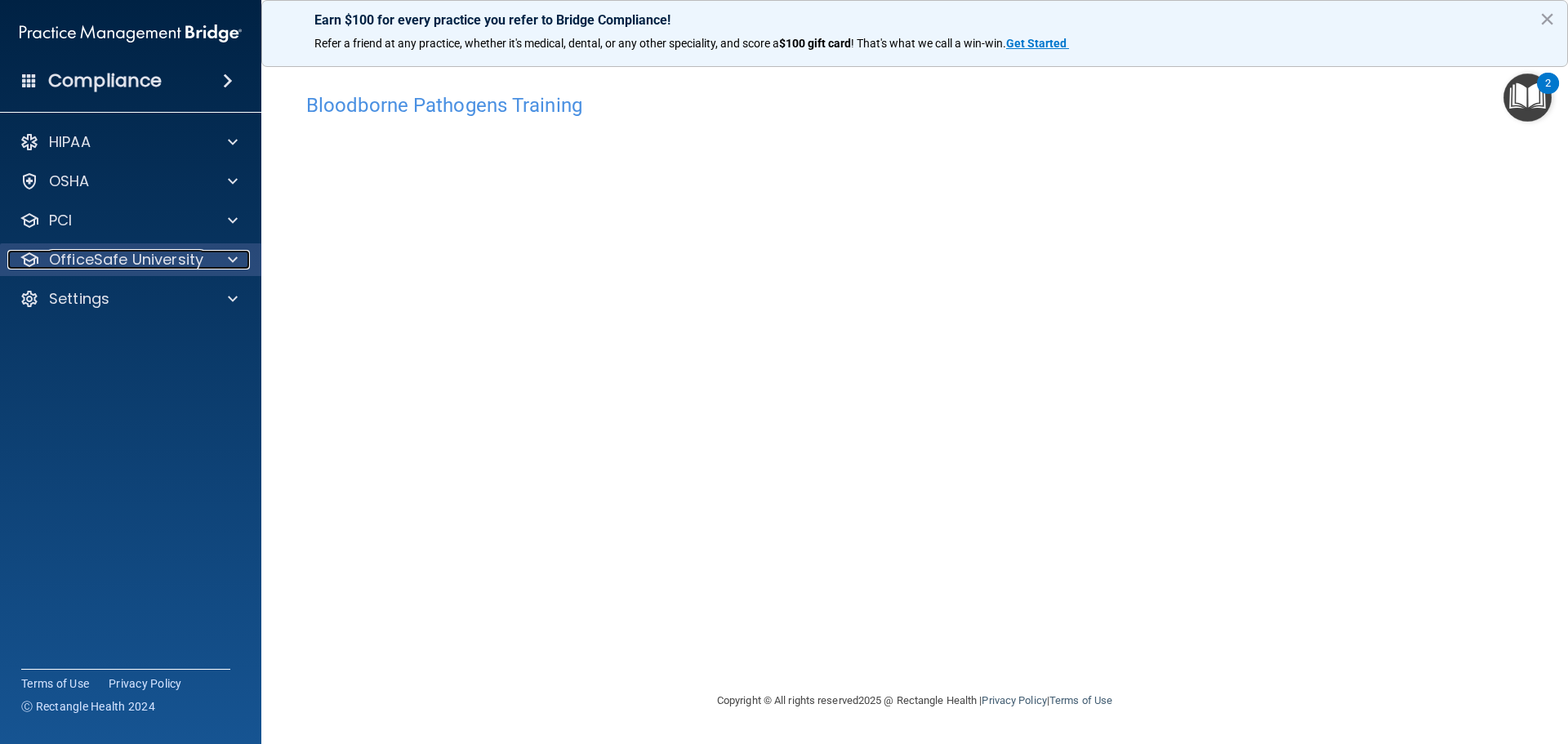
click at [163, 261] on p "OfficeSafe University" at bounding box center [126, 259] width 154 height 19
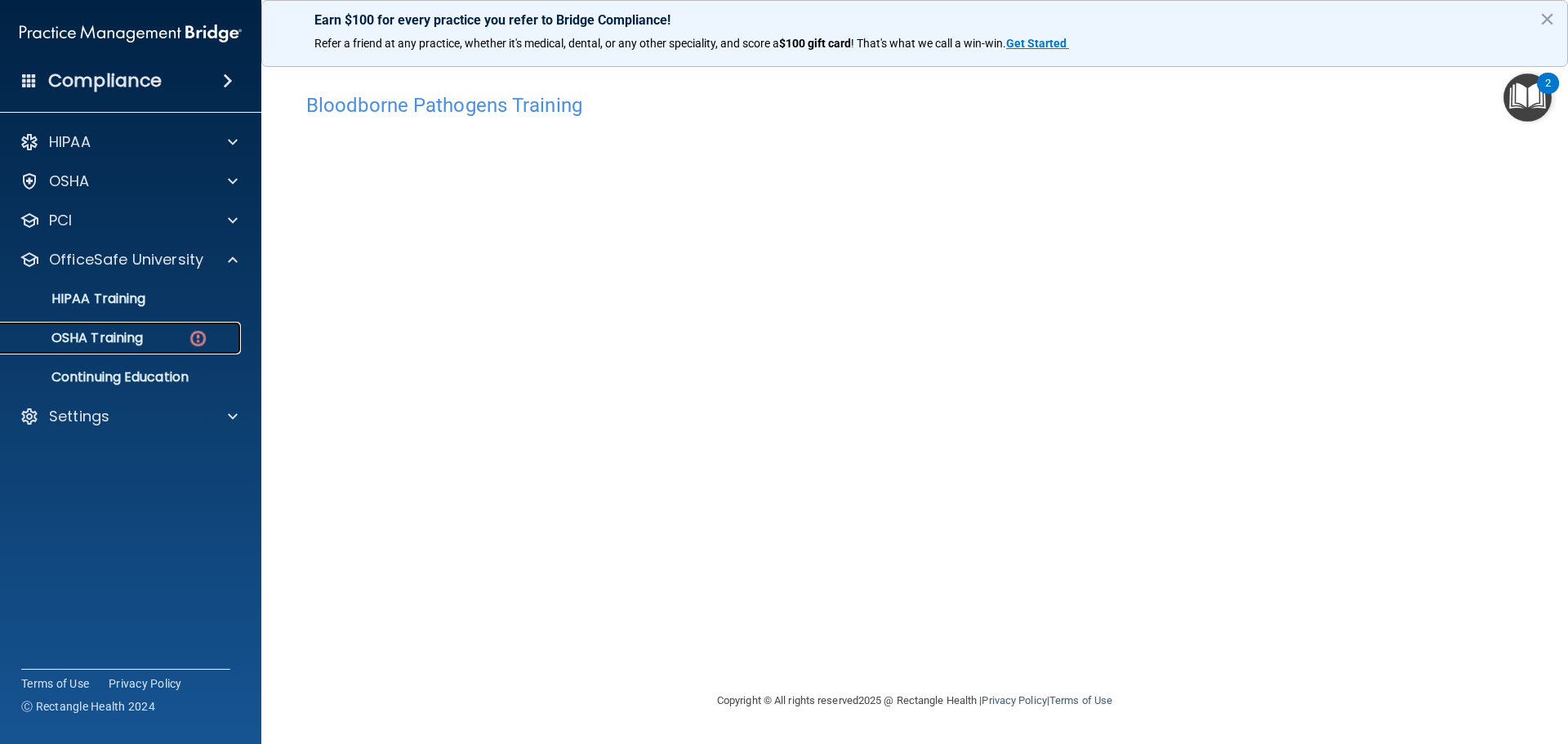
click at [151, 334] on div "OSHA Training" at bounding box center [121, 338] width 223 height 17
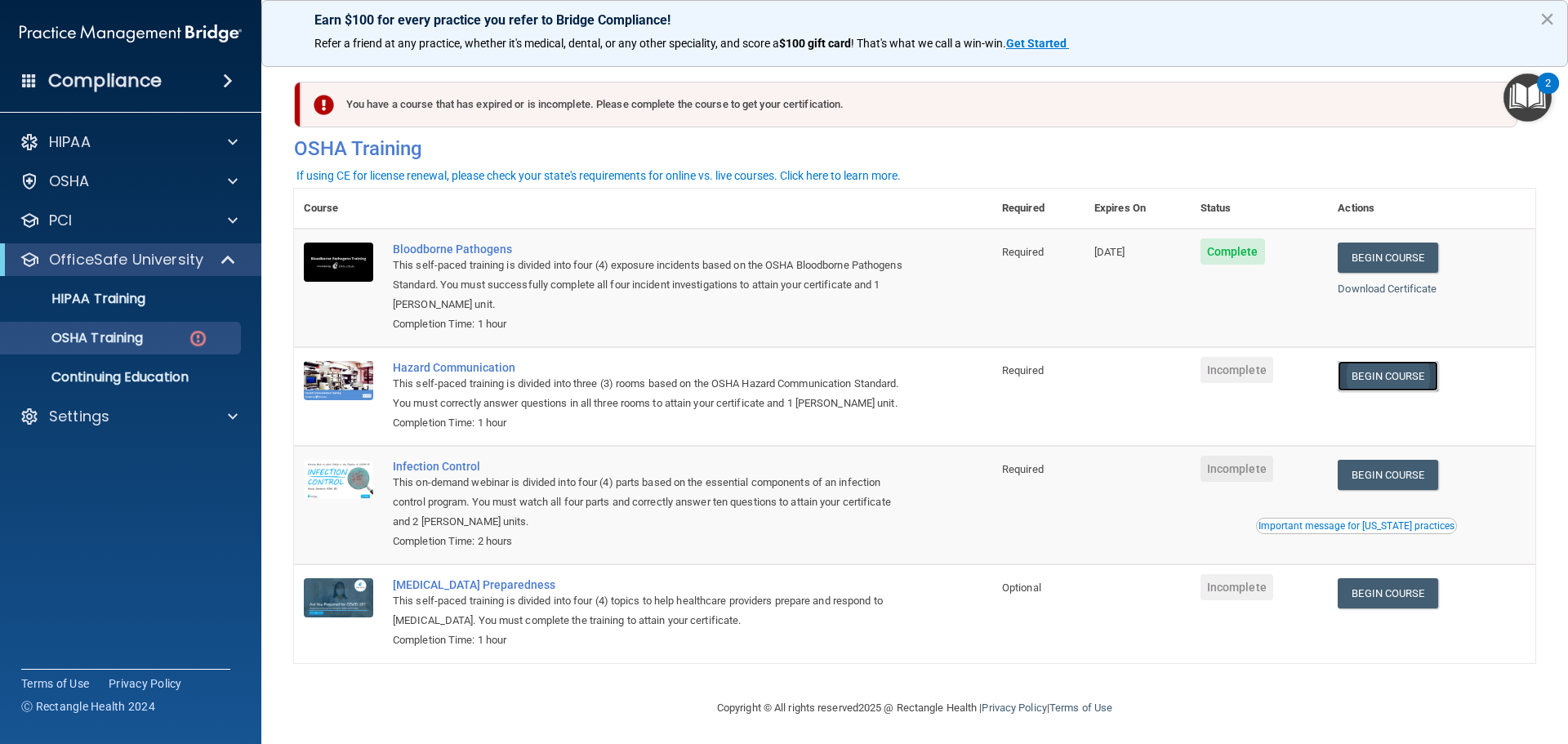
click at [1374, 380] on link "Begin Course" at bounding box center [1388, 376] width 100 height 30
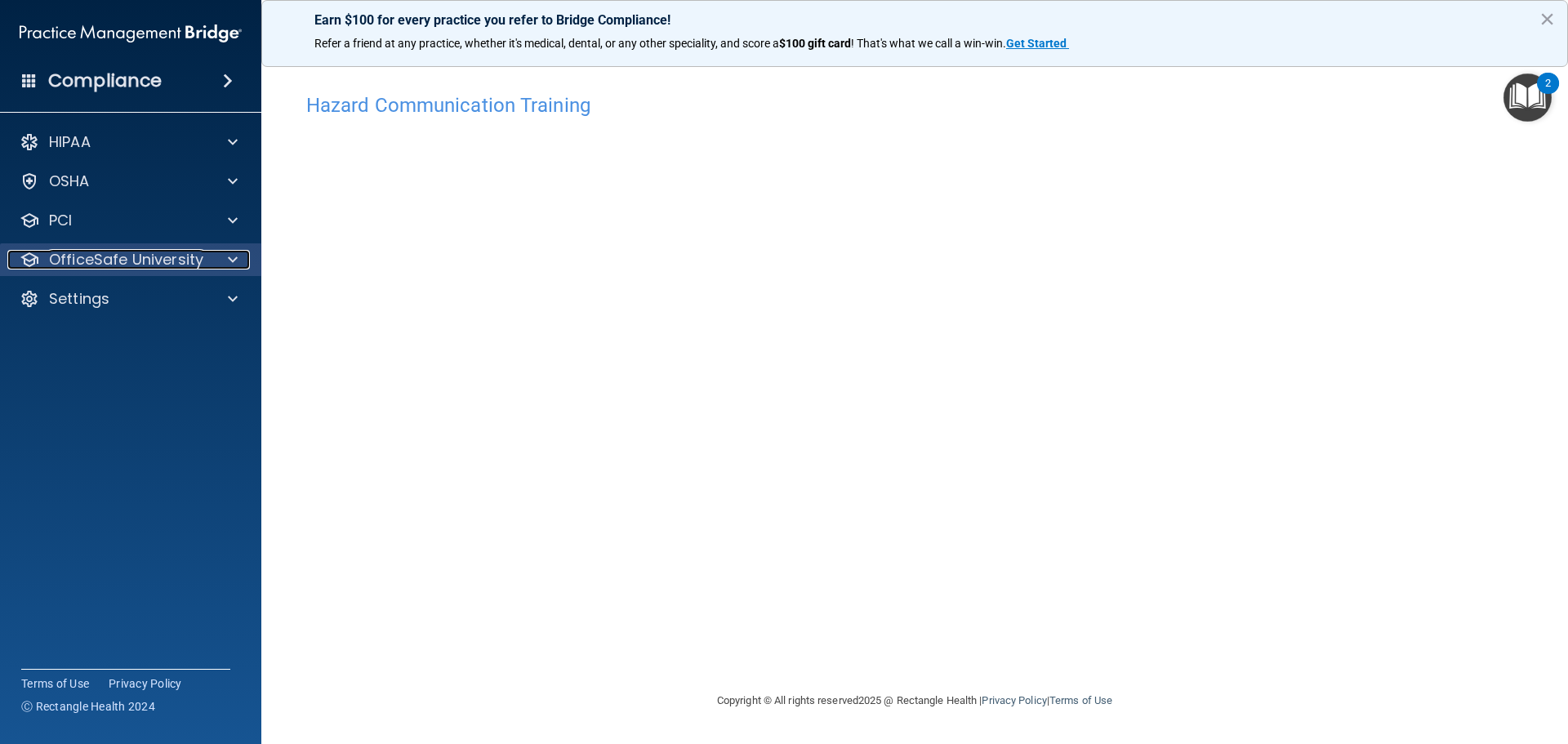
click at [130, 250] on p "OfficeSafe University" at bounding box center [126, 259] width 154 height 19
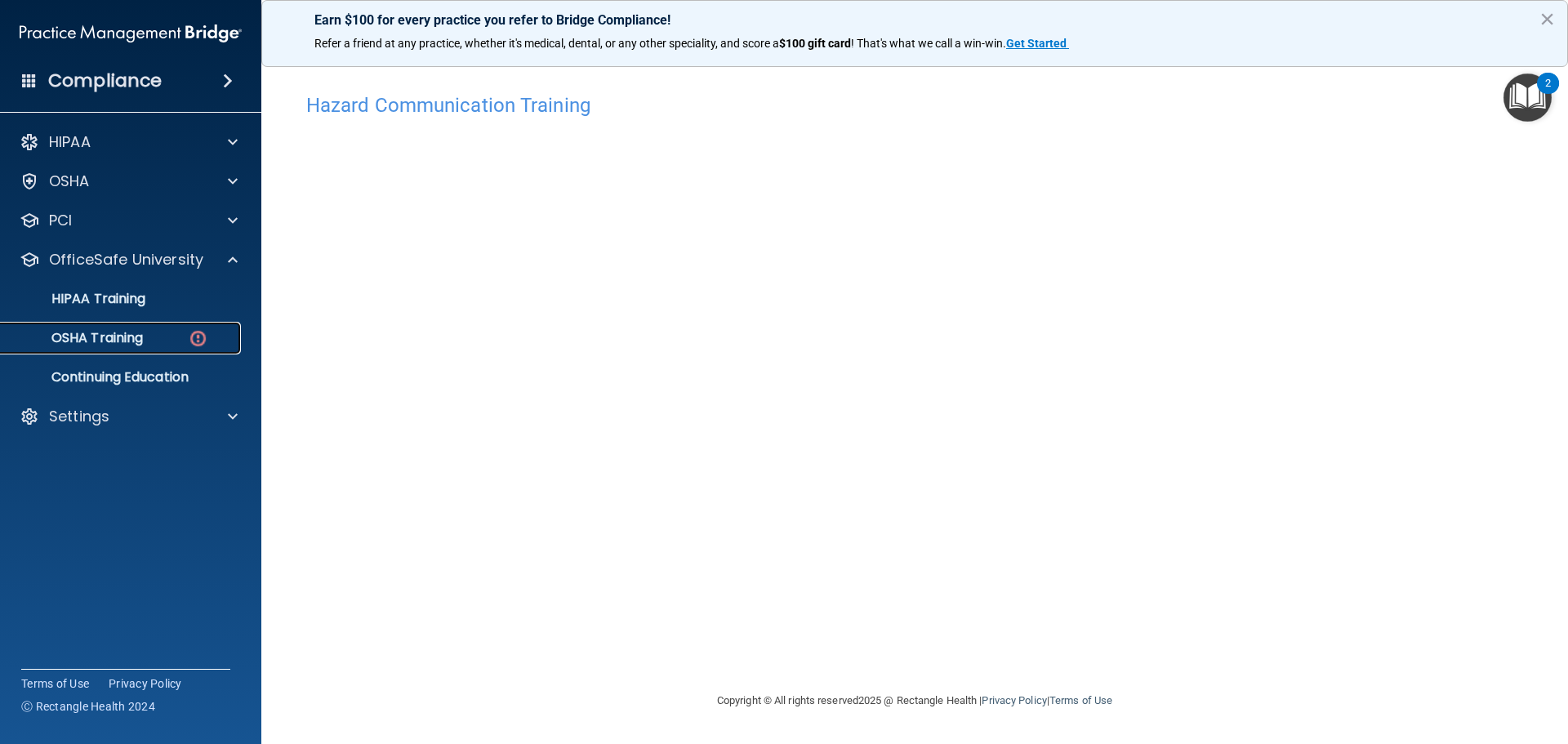
click at [123, 344] on p "OSHA Training" at bounding box center [76, 338] width 132 height 17
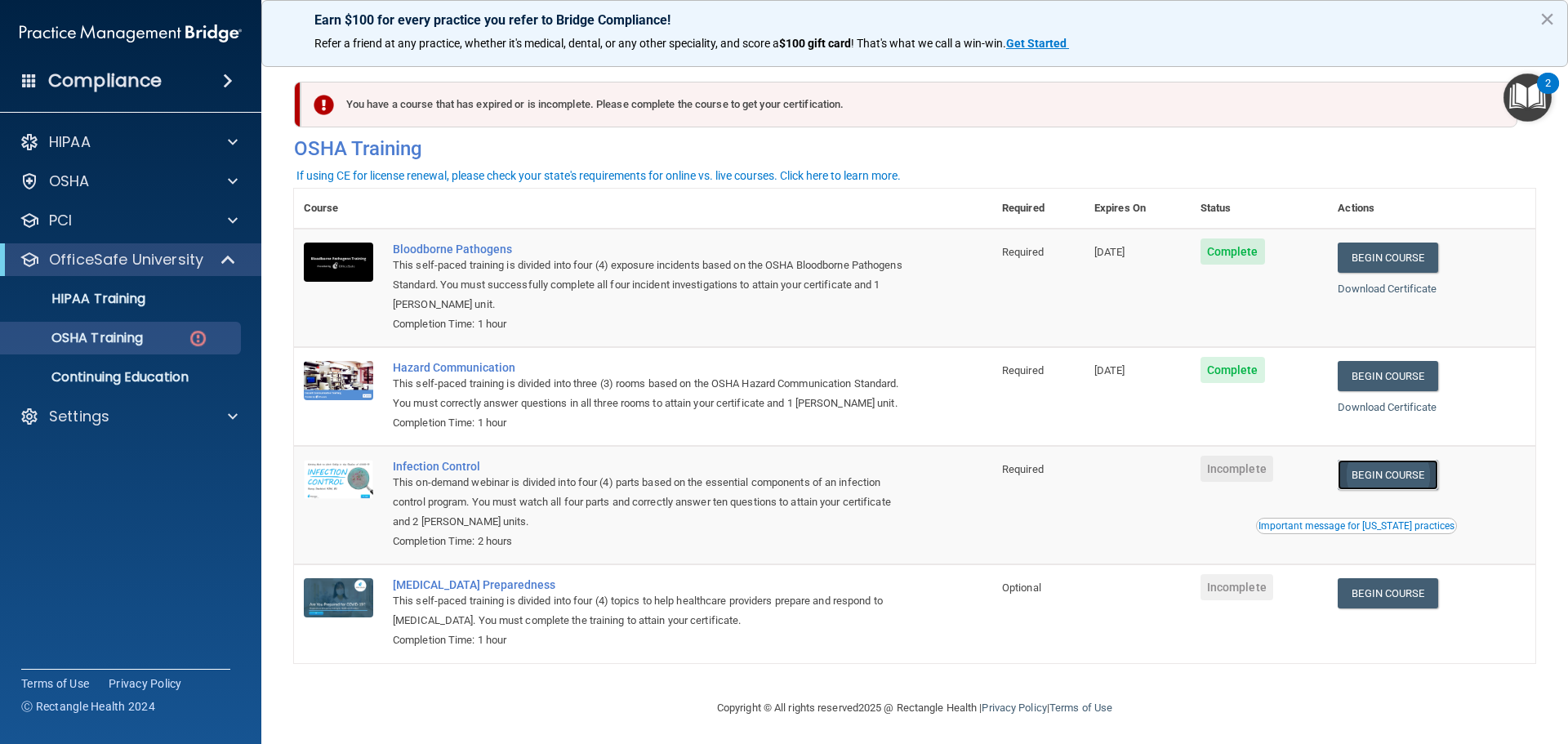
click at [1368, 490] on link "Begin Course" at bounding box center [1388, 475] width 100 height 30
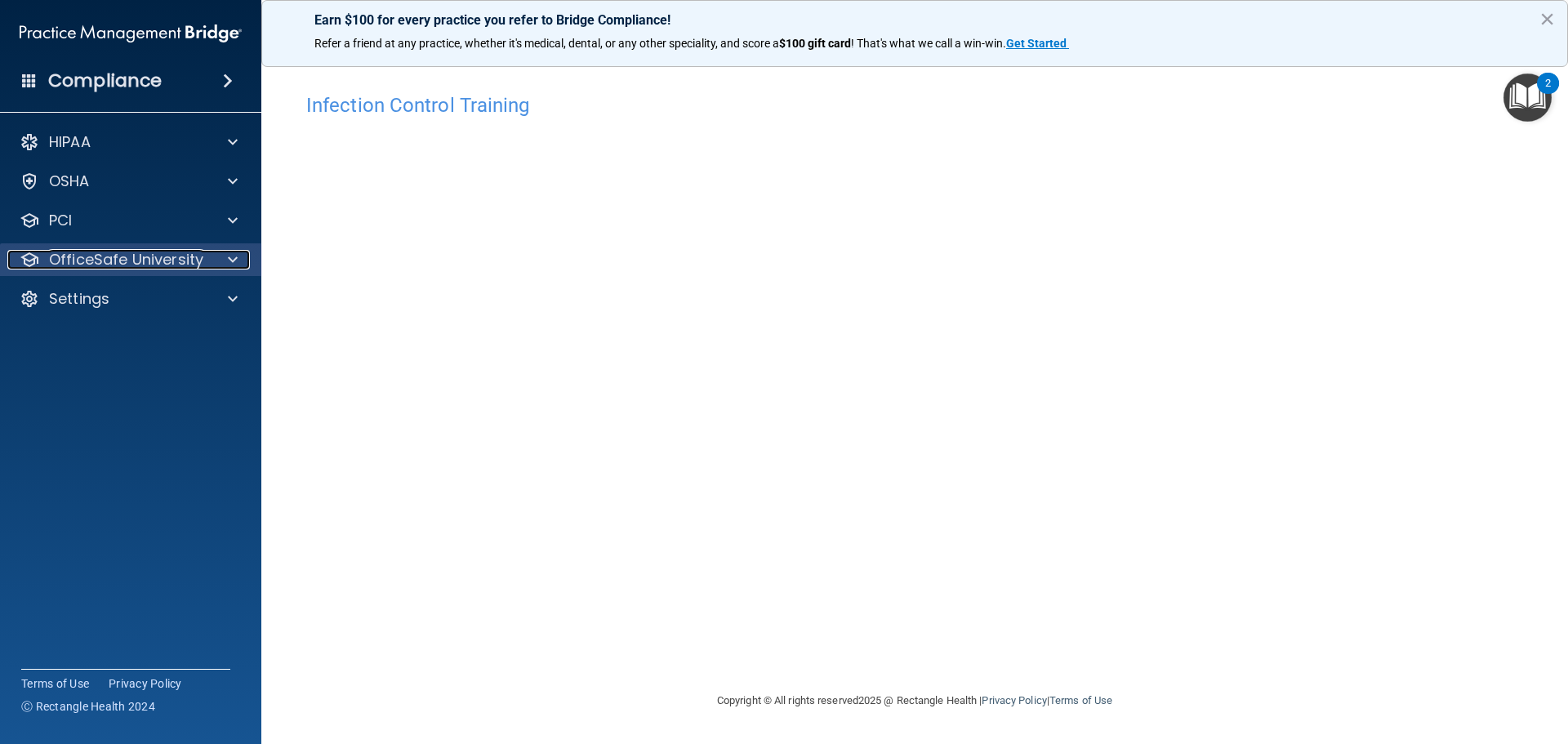
click at [182, 252] on p "OfficeSafe University" at bounding box center [126, 259] width 154 height 19
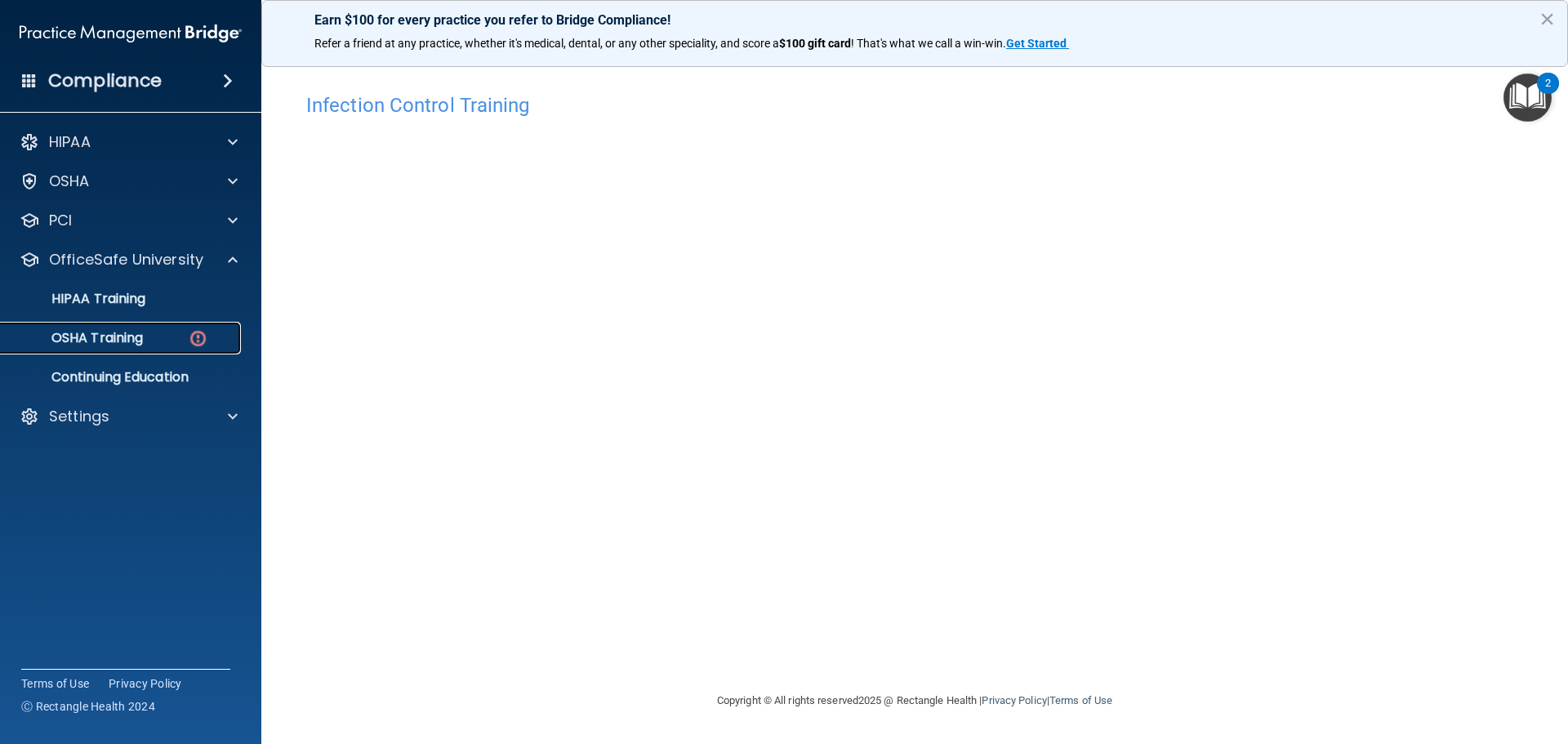
click at [122, 341] on p "OSHA Training" at bounding box center [76, 338] width 132 height 17
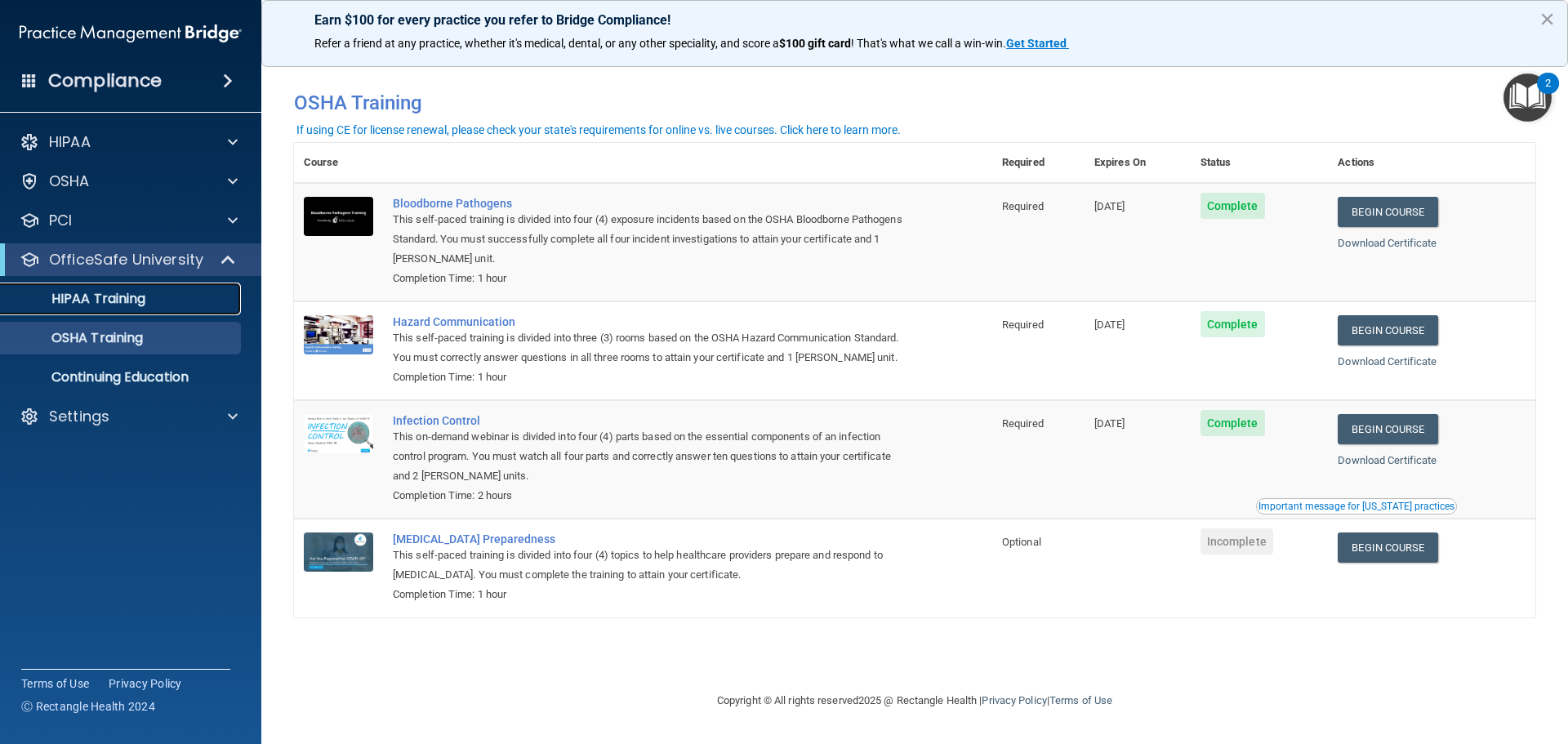
click at [155, 306] on div "HIPAA Training" at bounding box center [121, 299] width 223 height 17
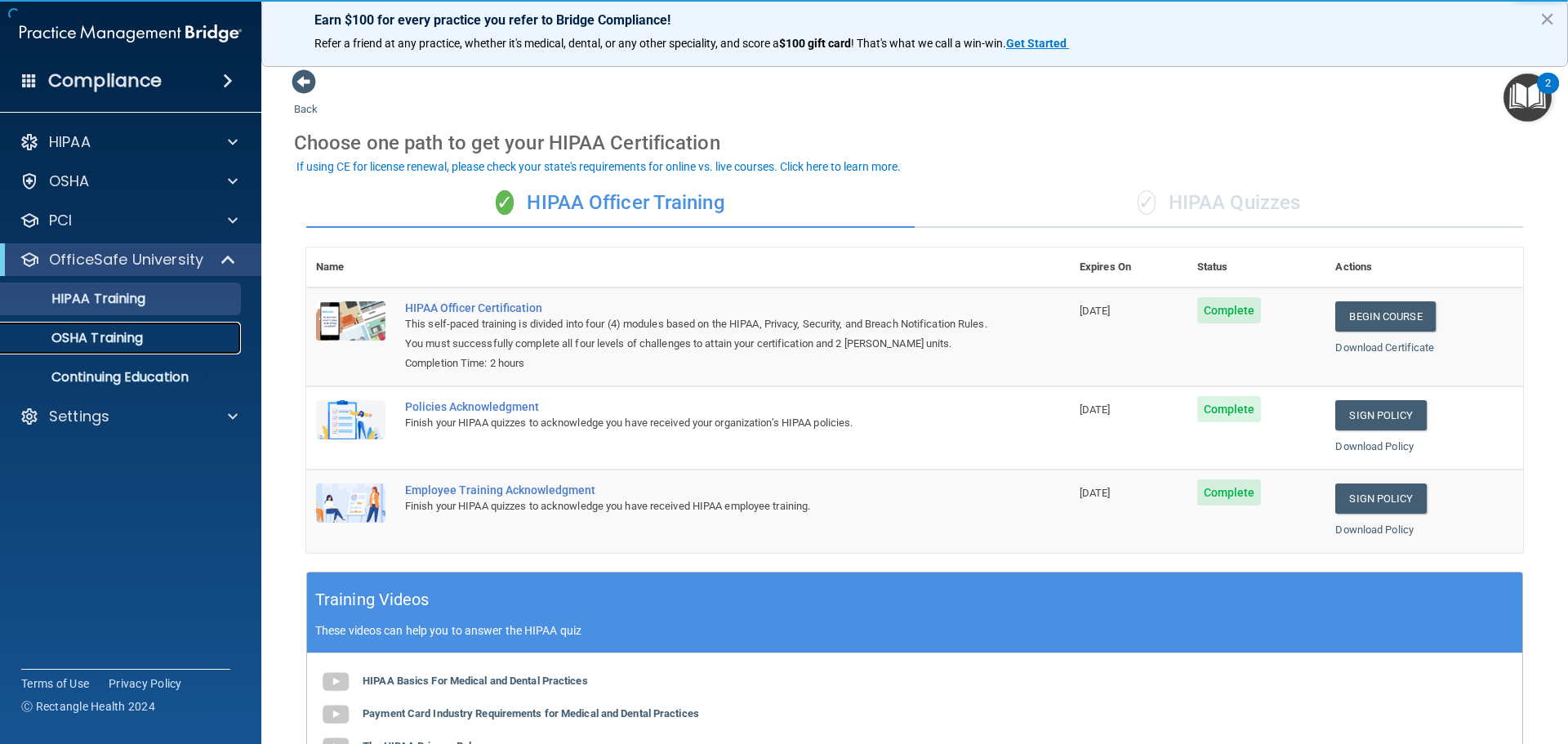
click at [141, 335] on p "OSHA Training" at bounding box center [76, 338] width 132 height 17
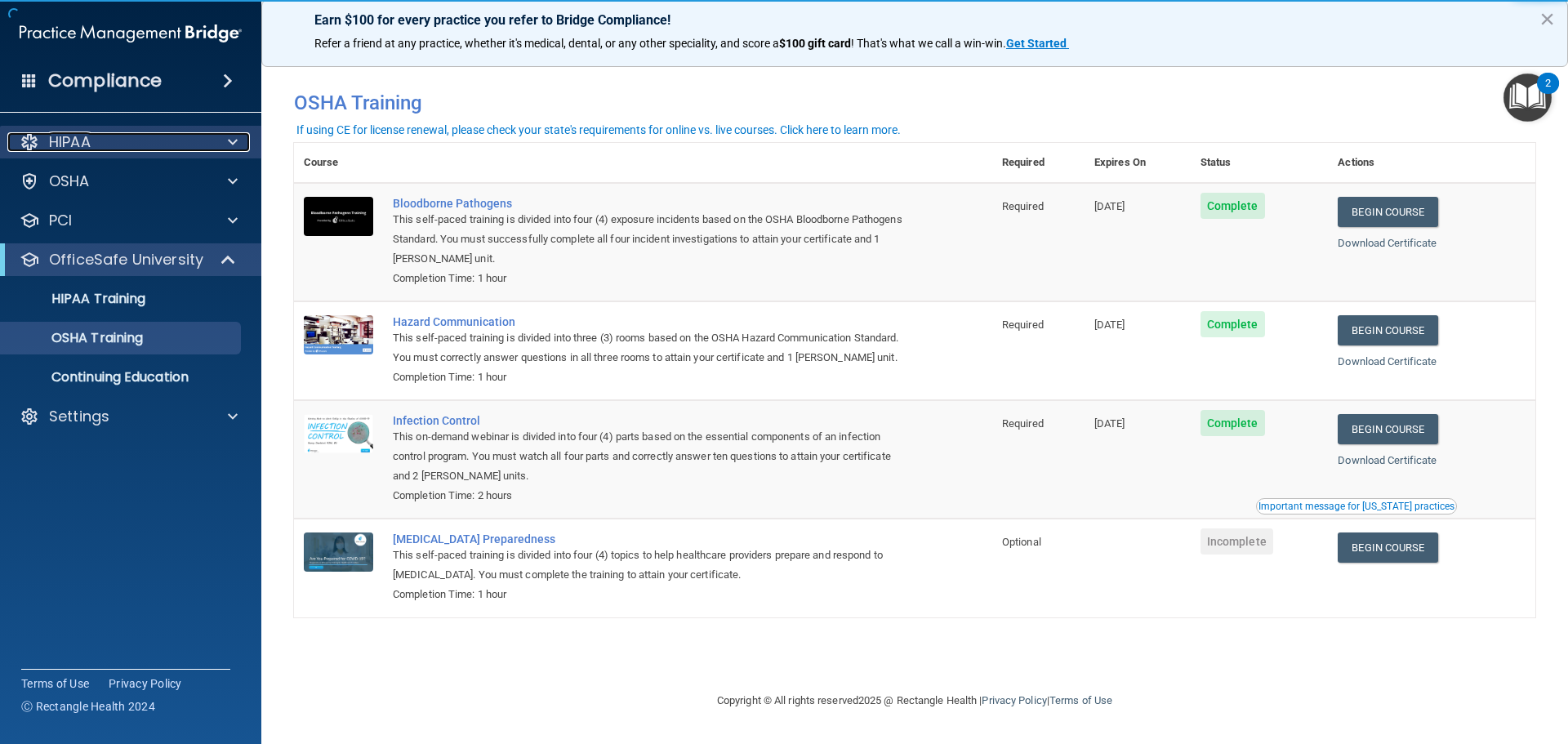
click at [147, 141] on div "HIPAA" at bounding box center [108, 141] width 202 height 19
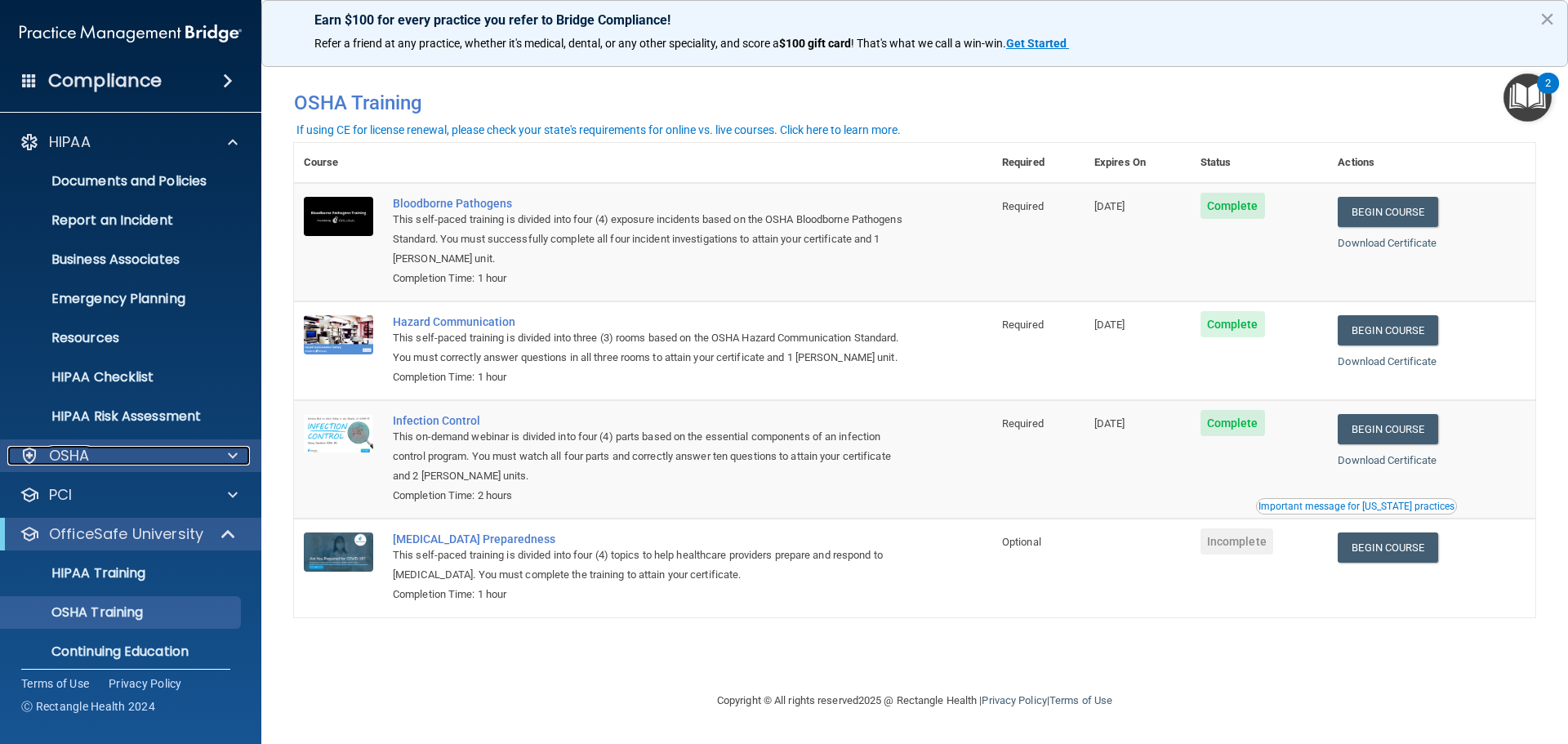
click at [153, 446] on div "OSHA" at bounding box center [108, 456] width 202 height 19
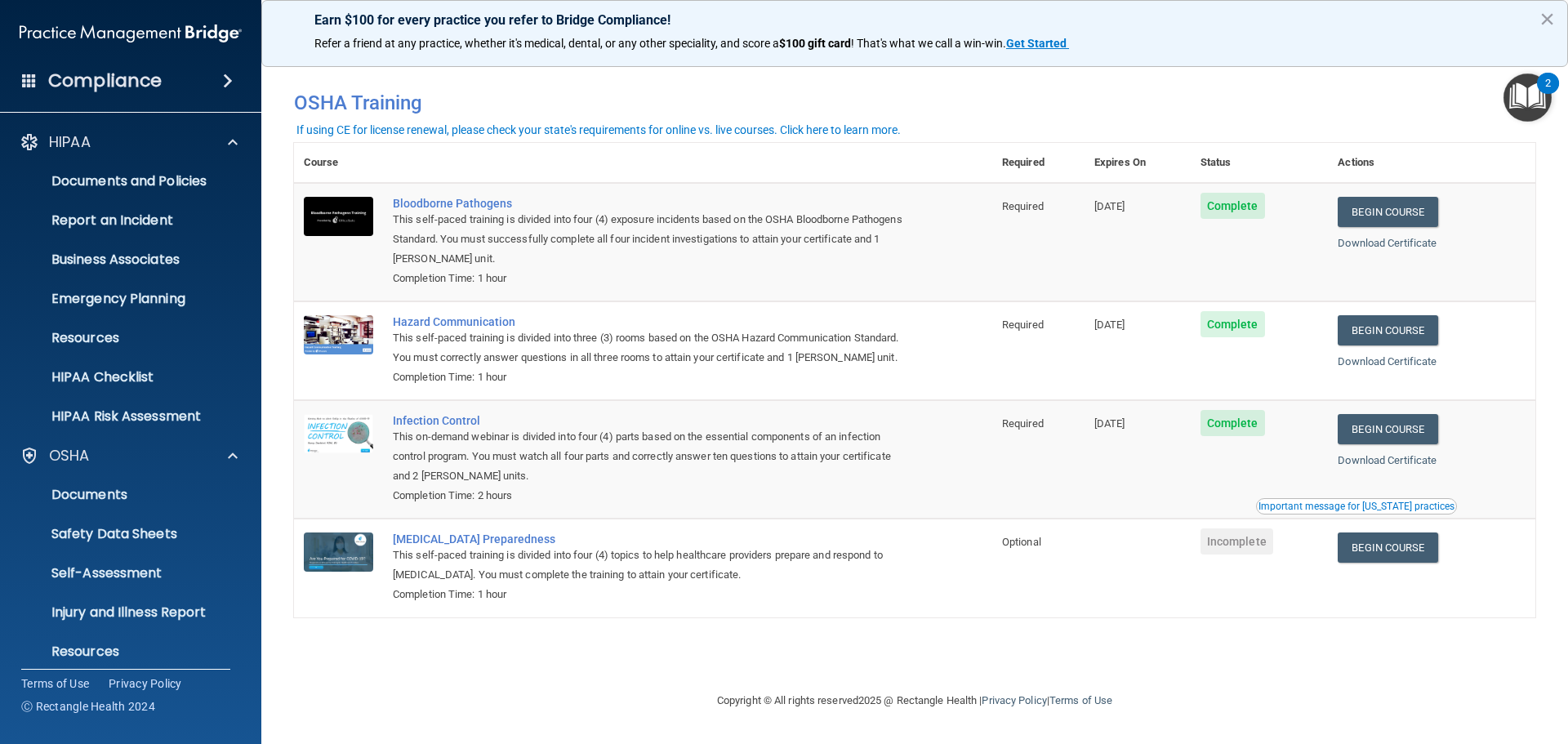
click at [1542, 94] on img "Open Resource Center, 2 new notifications" at bounding box center [1527, 98] width 48 height 48
